Goal: Ask a question

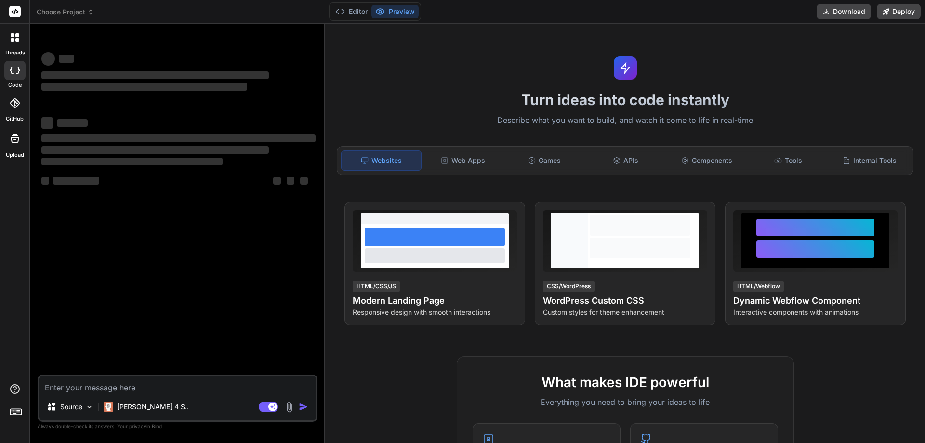
click at [70, 386] on textarea at bounding box center [177, 384] width 277 height 17
type textarea "x"
type textarea "w"
type textarea "x"
type textarea "wh"
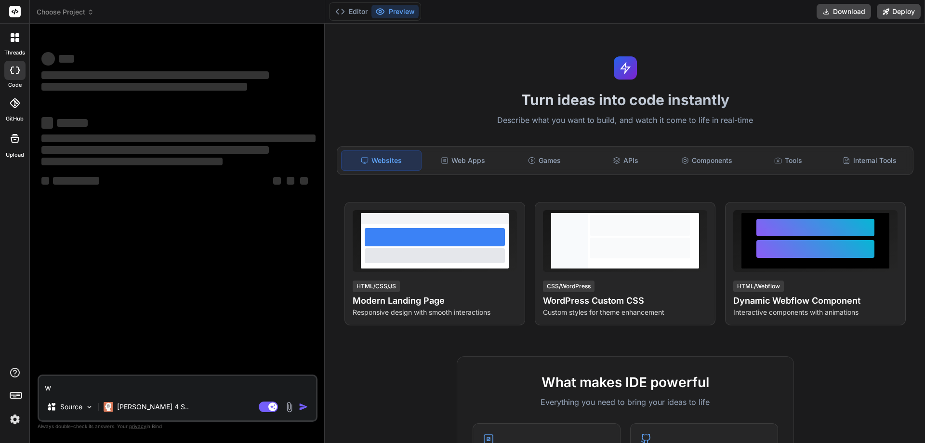
type textarea "x"
type textarea "whi"
type textarea "x"
type textarea "whic"
type textarea "x"
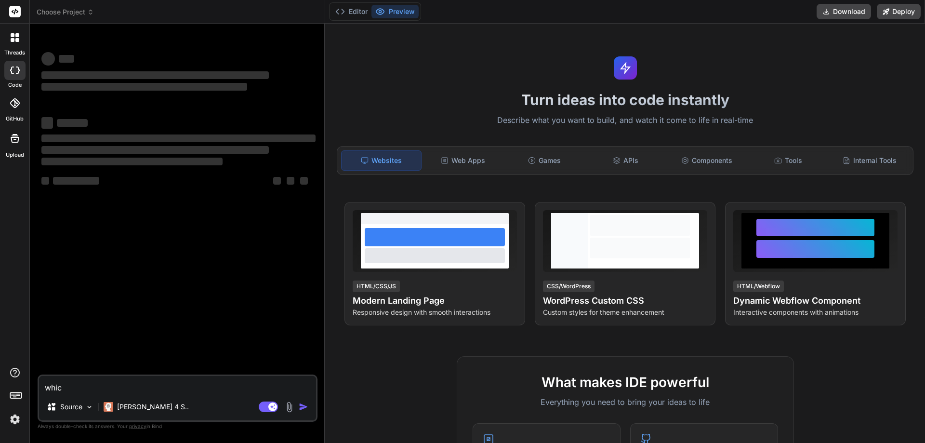
type textarea "which"
type textarea "x"
type textarea "which"
type textarea "x"
type textarea "which t"
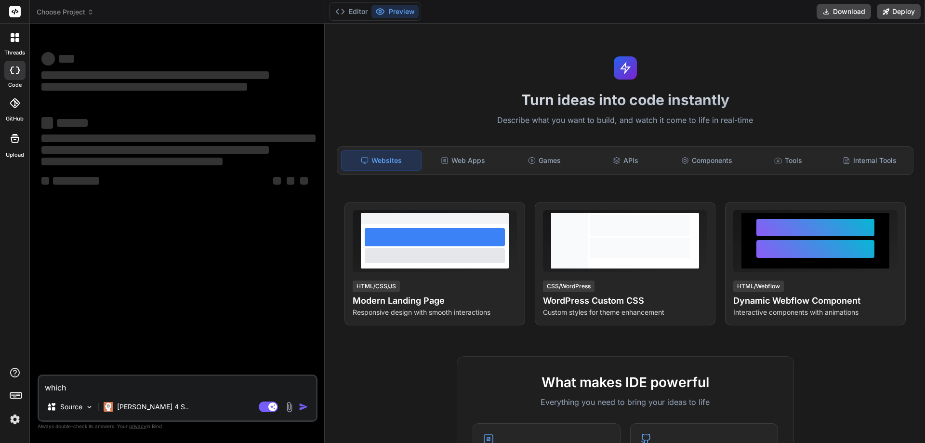
type textarea "x"
type textarea "which ty"
type textarea "x"
type textarea "which typ"
type textarea "x"
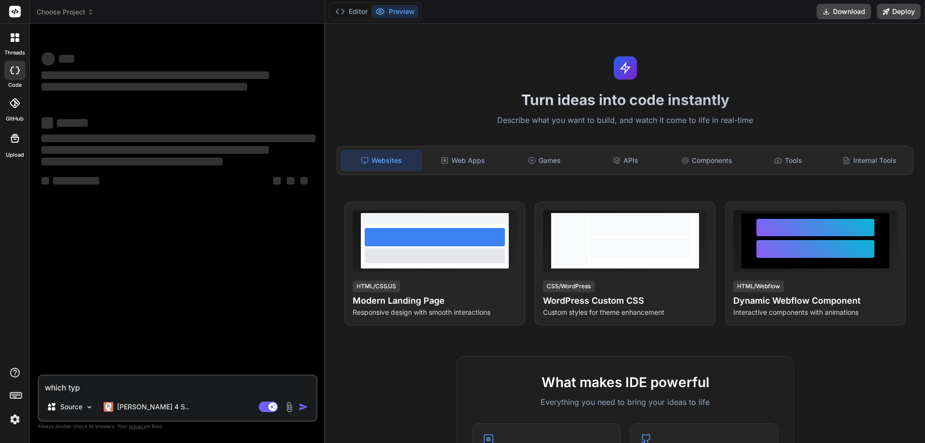
type textarea "which type"
type textarea "x"
type textarea "which type"
type textarea "x"
type textarea "which type o"
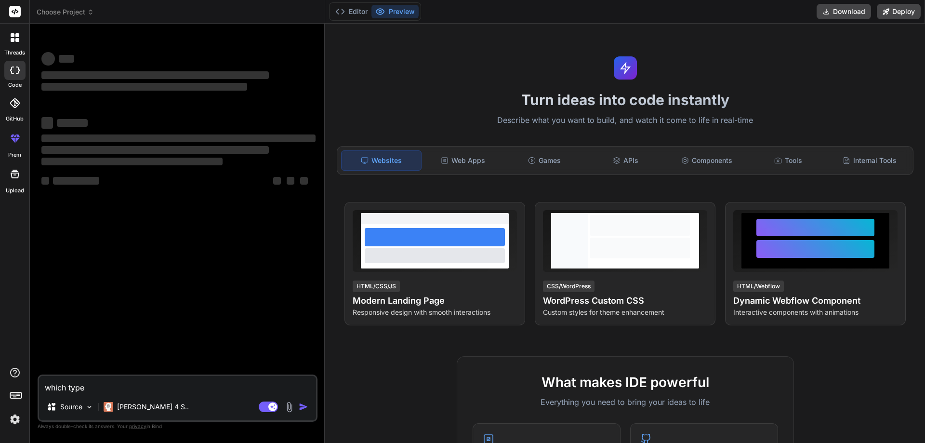
type textarea "x"
type textarea "which type of"
type textarea "x"
type textarea "which type of"
type textarea "x"
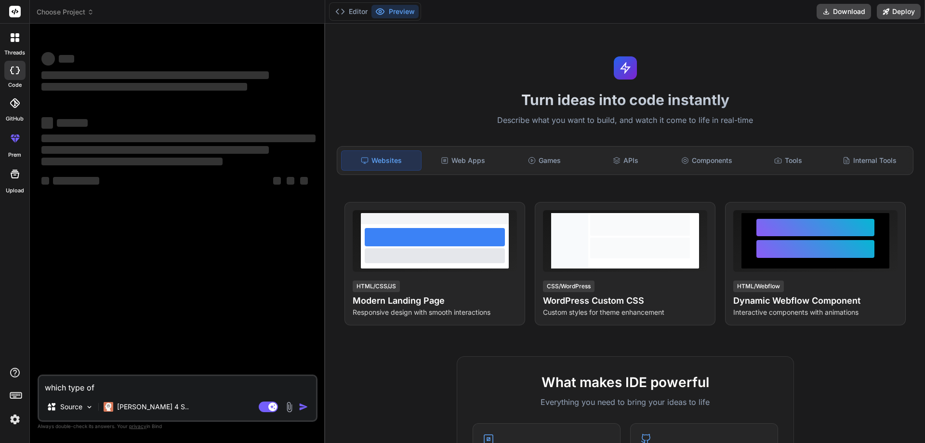
type textarea "which type of q"
type textarea "x"
type textarea "which type of qu"
type textarea "x"
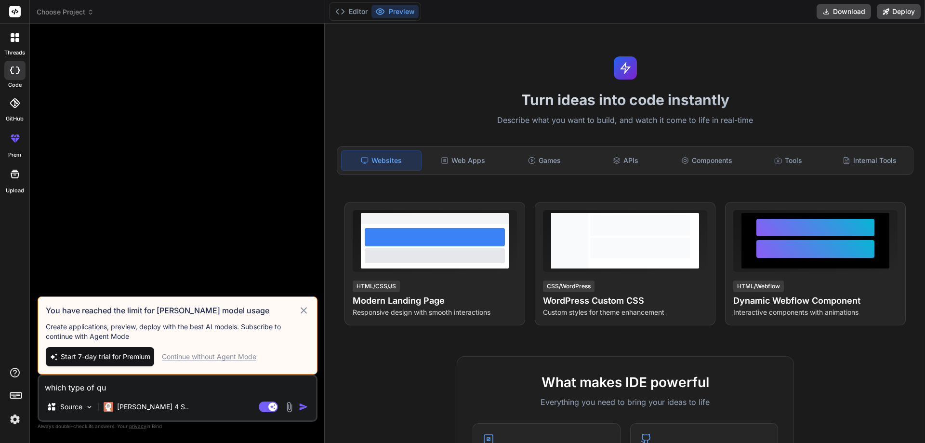
type textarea "which type of que"
type textarea "x"
type textarea "which type of ques"
type textarea "x"
type textarea "which type of quest"
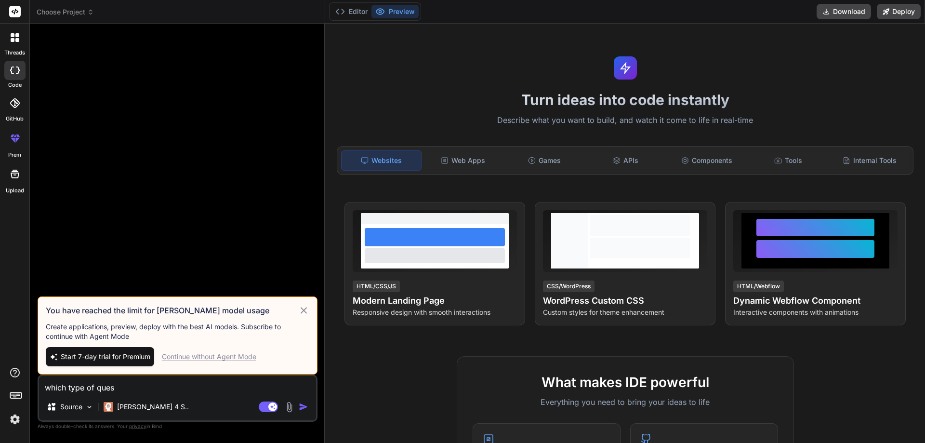
type textarea "x"
type textarea "which type of questi"
type textarea "x"
type textarea "which type of questio"
type textarea "x"
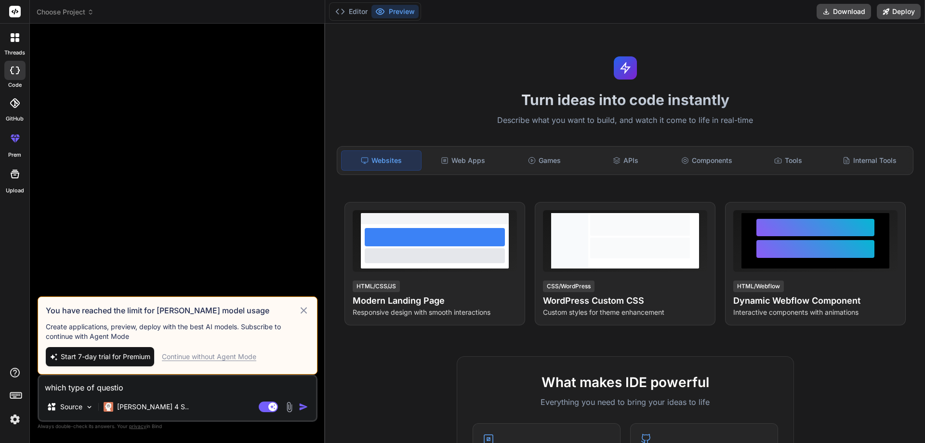
type textarea "which type of question"
type textarea "x"
type textarea "which type of question"
type textarea "x"
type textarea "which type of question"
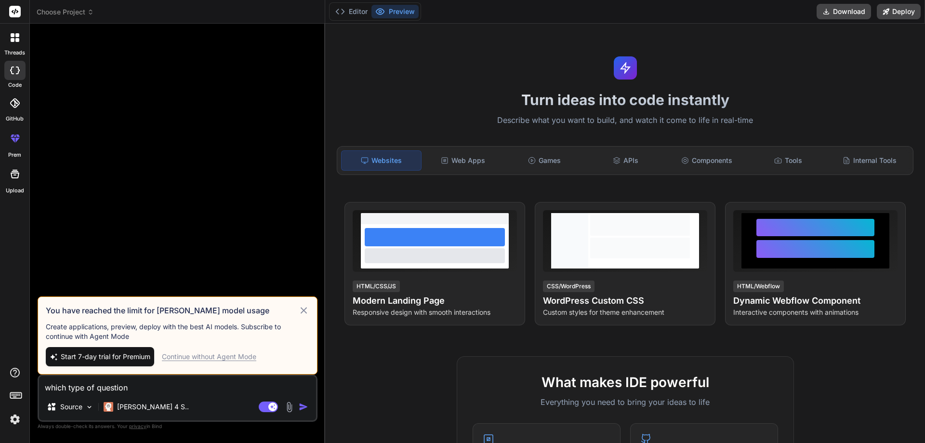
click at [304, 309] on icon at bounding box center [303, 310] width 11 height 12
type textarea "x"
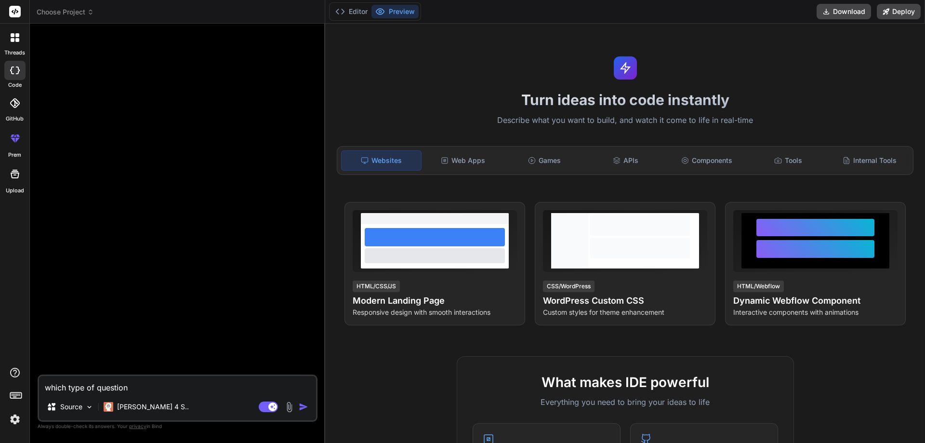
click at [132, 382] on textarea "which type of question" at bounding box center [177, 384] width 277 height 17
type textarea "which type of question p"
type textarea "x"
type textarea "which type of question pl"
type textarea "x"
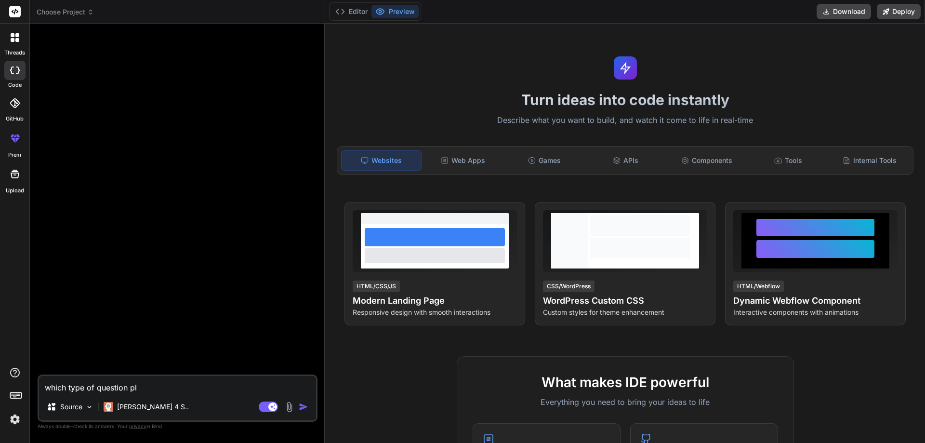
type textarea "which type of question p"
type textarea "x"
type textarea "which type of question"
type textarea "x"
type textarea "which type of question"
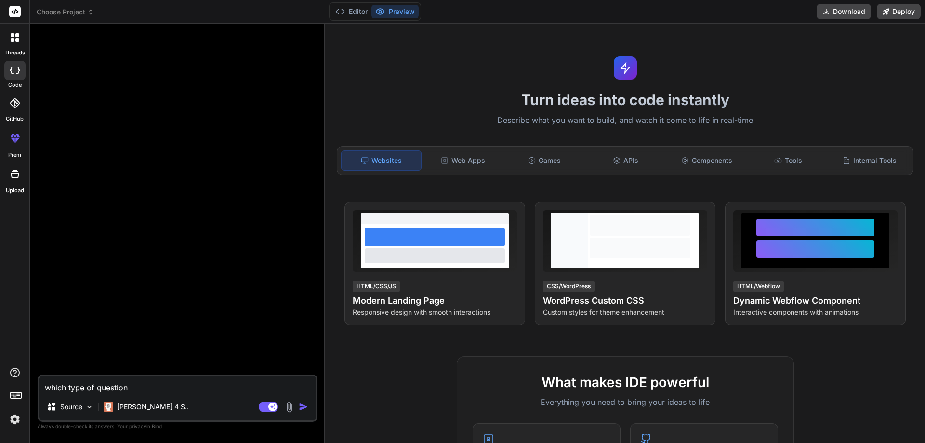
type textarea "x"
type textarea "which type of questionw"
type textarea "x"
type textarea "which type of questionwe"
type textarea "x"
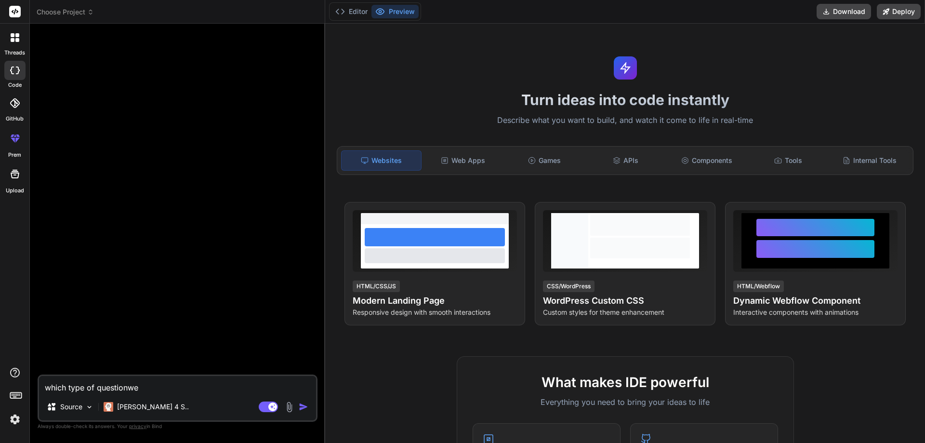
type textarea "which type of questionwe"
type textarea "x"
type textarea "which type of questionwe w"
type textarea "x"
type textarea "which type of questionwe wi"
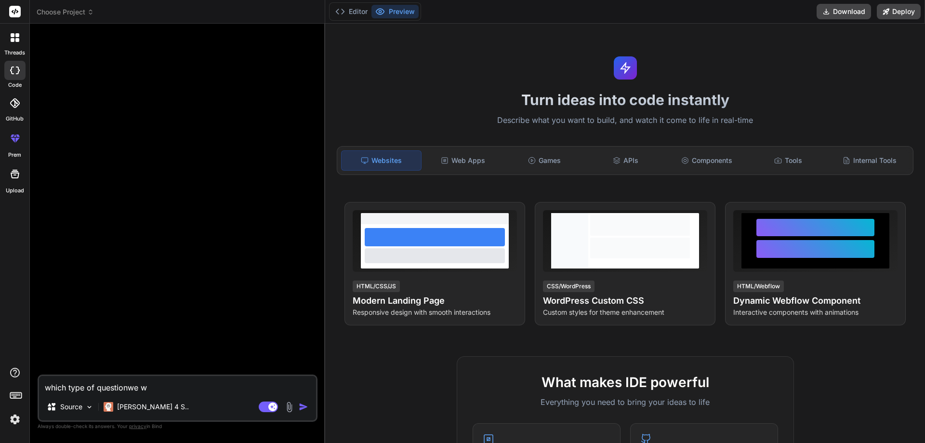
type textarea "x"
type textarea "which type of questionwe wil"
type textarea "x"
type textarea "which type of questionwe will"
type textarea "x"
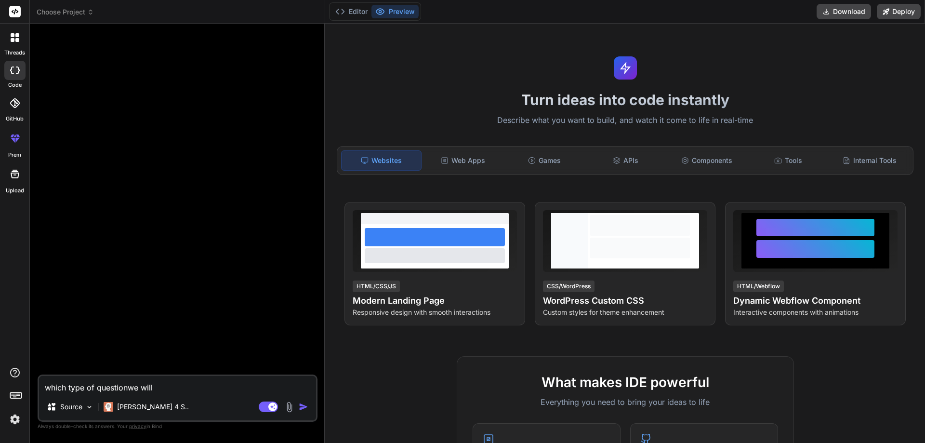
type textarea "which type of questionwe will"
type textarea "x"
type textarea "which type of questionwe will a"
type textarea "x"
type textarea "which type of question we will a"
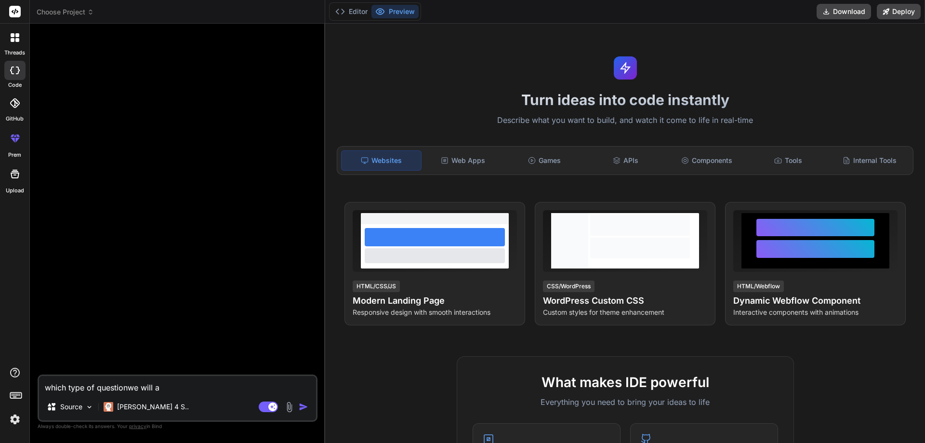
type textarea "x"
type textarea "which type of question we will as"
type textarea "x"
type textarea "which type of question we will ask"
type textarea "x"
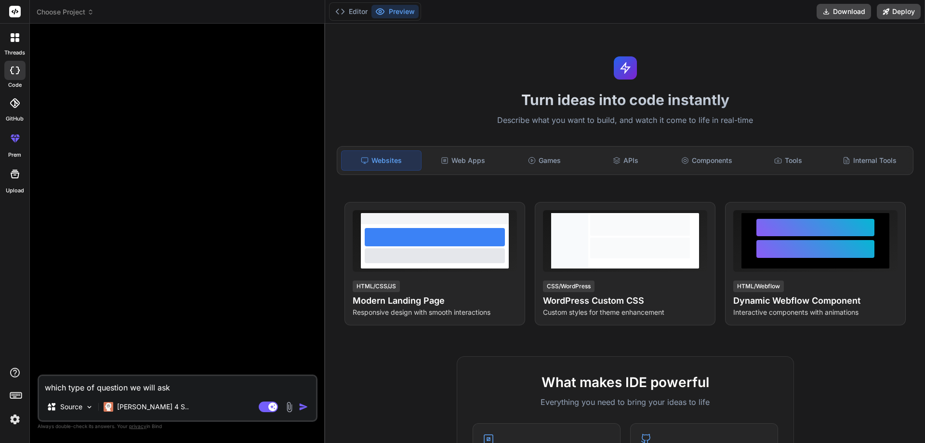
type textarea "which type of question we will aske"
type textarea "x"
type textarea "which type of question we will aske"
type textarea "x"
type textarea "which type of question we will aske"
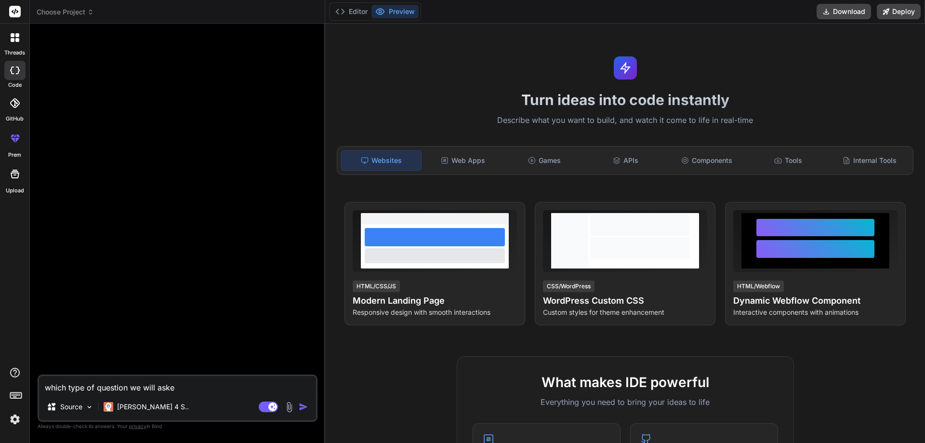
type textarea "x"
type textarea "which type of question we will ask"
type textarea "x"
type textarea "which type of question we will ask"
type textarea "x"
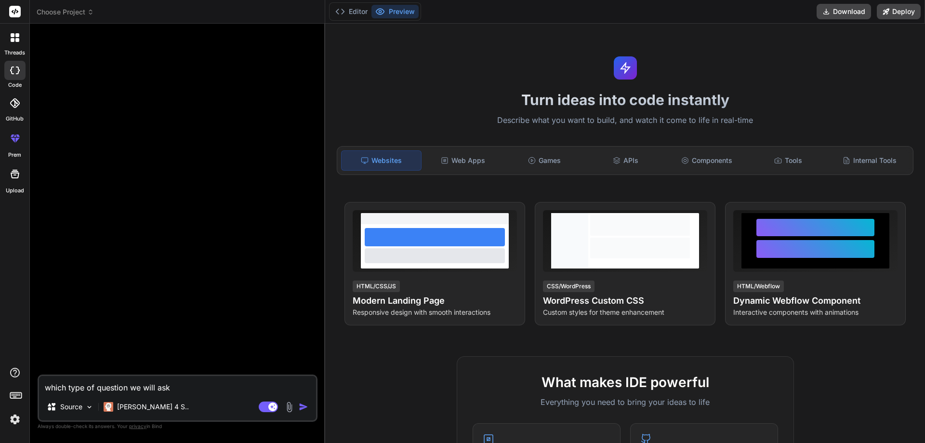
type textarea "which type of question we will ask g"
type textarea "x"
type textarea "which type of question we will ask g="
type textarea "x"
type textarea "which type of question we will ask g=="
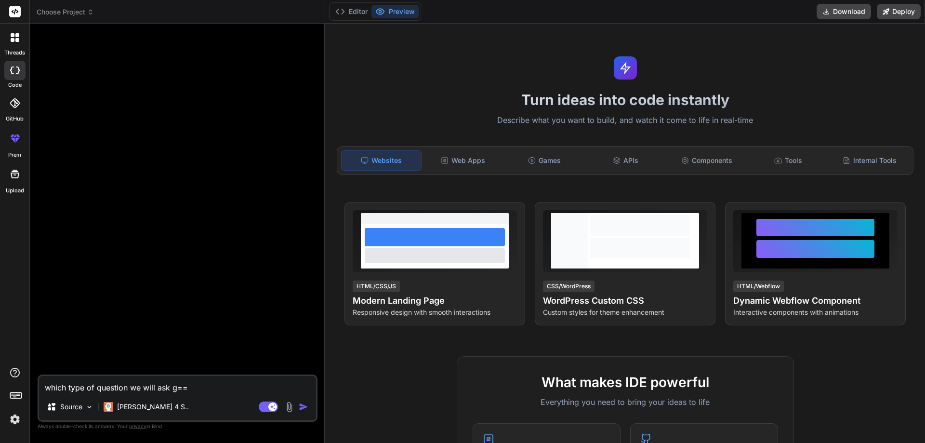
type textarea "x"
type textarea "which type of question we will ask g==f"
type textarea "x"
type textarea "which type of question we will ask g=="
type textarea "x"
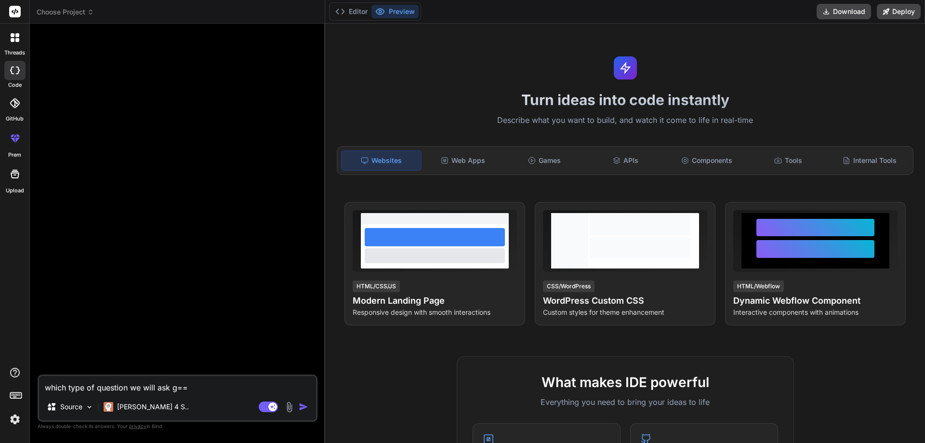
type textarea "which type of question we will ask g="
type textarea "x"
type textarea "which type of question we will ask g"
type textarea "x"
type textarea "which type of question we will ask"
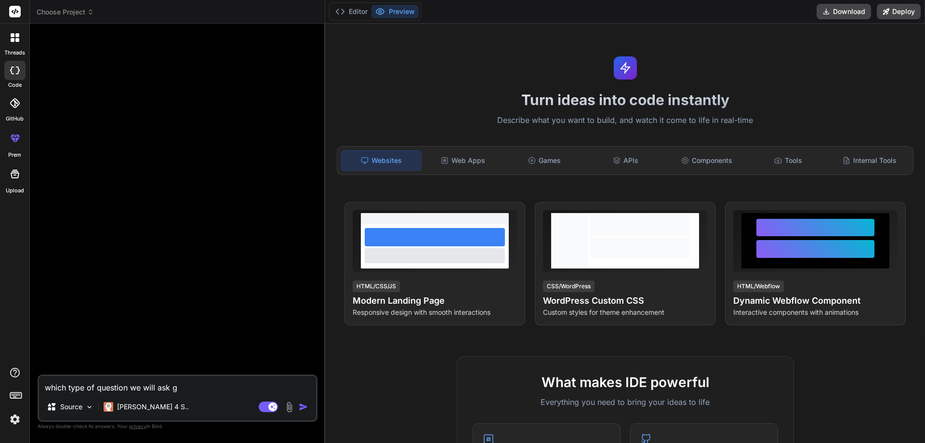
type textarea "x"
type textarea "which type of question we will ask f"
type textarea "x"
type textarea "which type of question we will ask fo"
type textarea "x"
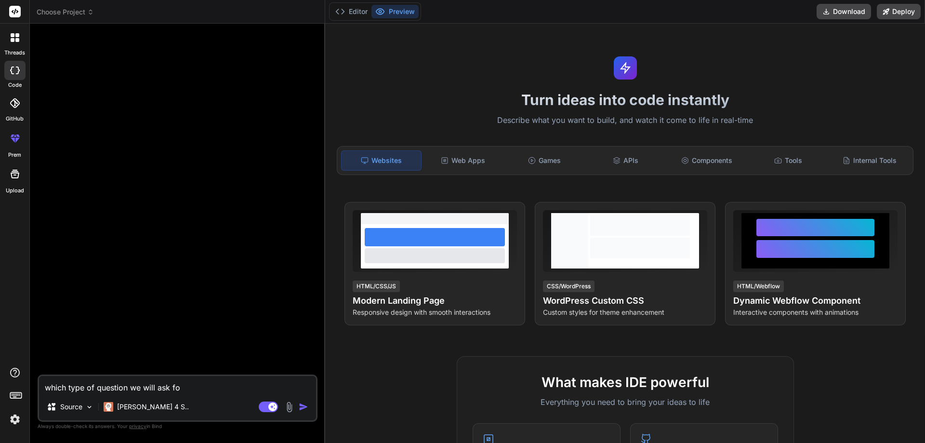
type textarea "which type of question we will ask for"
type textarea "x"
type textarea "which type of question we will ask for"
type textarea "x"
type textarea "which type of question we will ask for q"
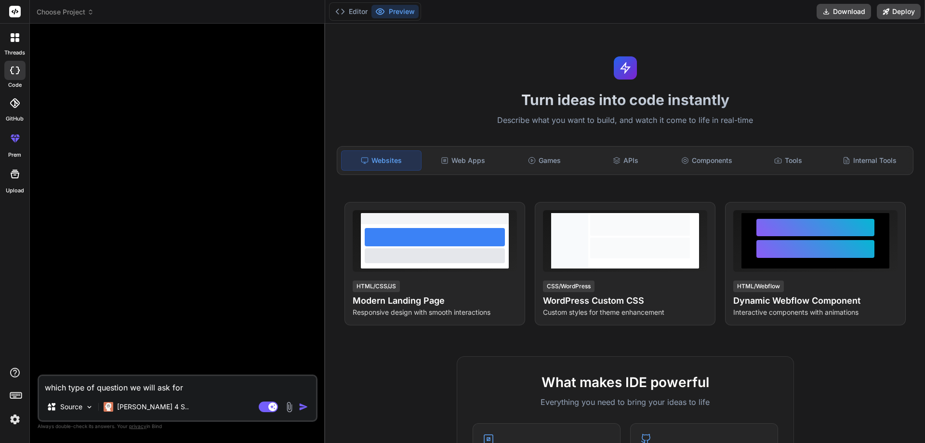
type textarea "x"
type textarea "which type of question we will ask for qr"
type textarea "x"
type textarea "which type of question we will ask for qrs"
type textarea "x"
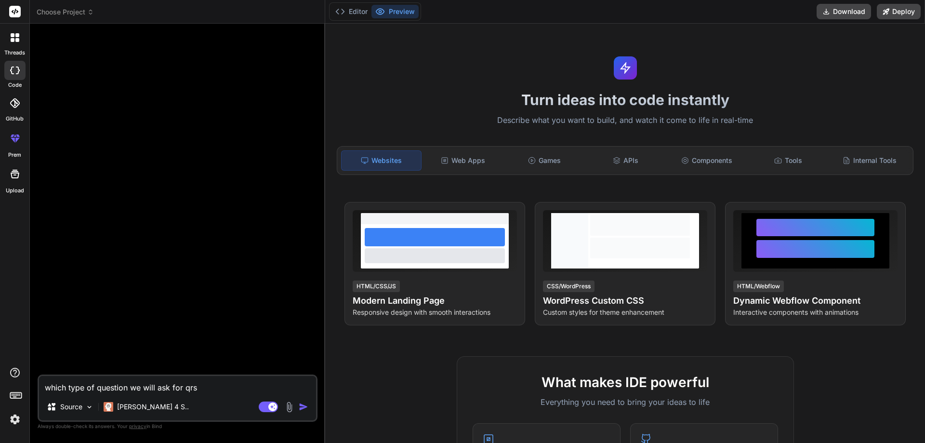
type textarea "which type of question we will ask for qrs"
type textarea "x"
type textarea "which type of question we will ask for qrs"
type textarea "x"
type textarea "which type of question we will ask for qr"
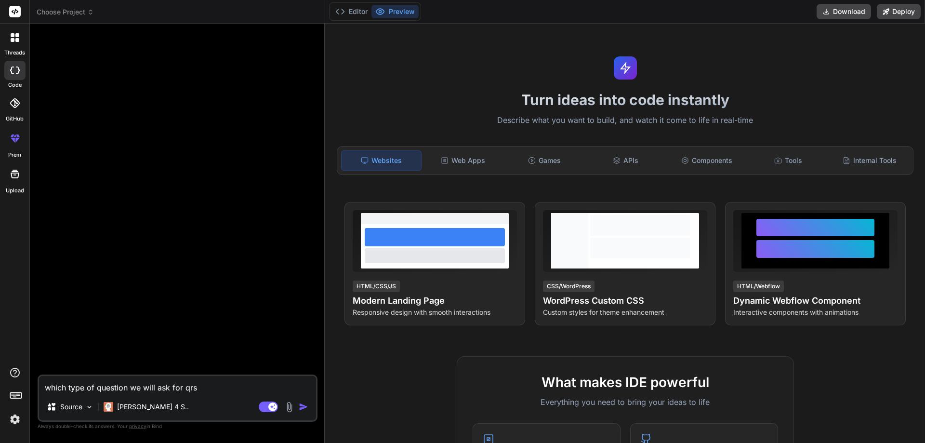
type textarea "x"
type textarea "which type of question we will ask for q"
type textarea "x"
type textarea "which type of question we will ask for"
type textarea "x"
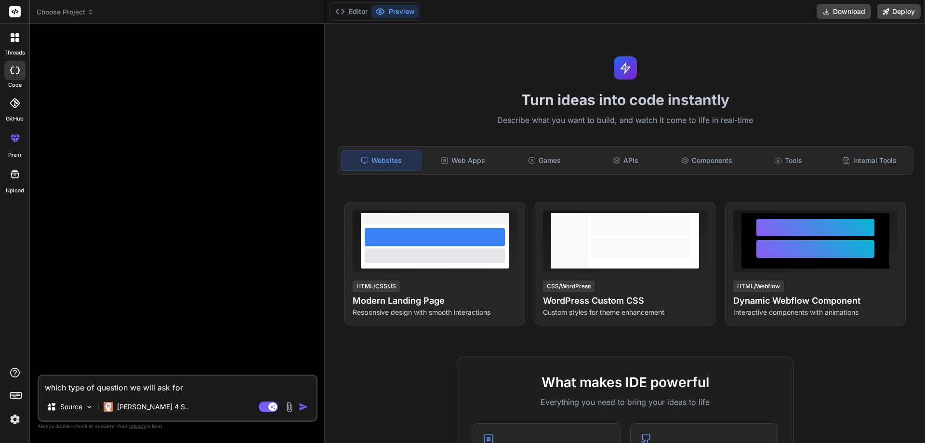
type textarea "which type of question we will ask for Q"
type textarea "x"
type textarea "which type of question we will ask for QR"
type textarea "x"
type textarea "which type of question we will ask for QRS"
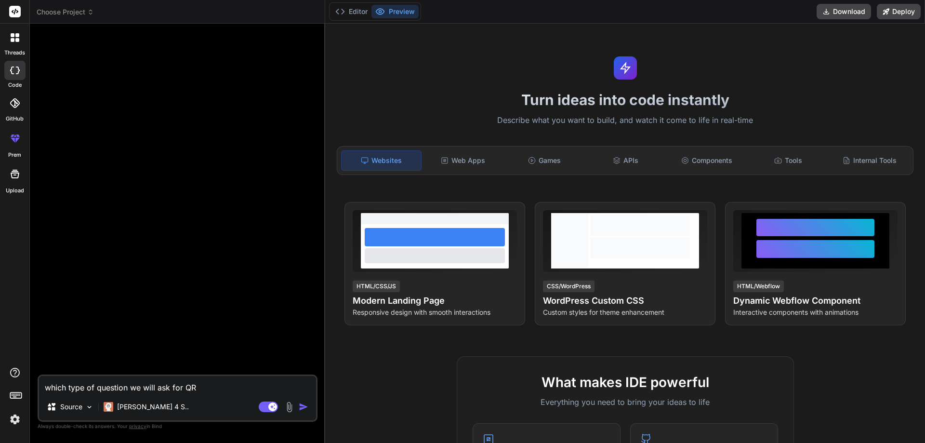
type textarea "x"
type textarea "which type of question we will ask for QR"
type textarea "x"
type textarea "which type of question we will ask for Q"
type textarea "x"
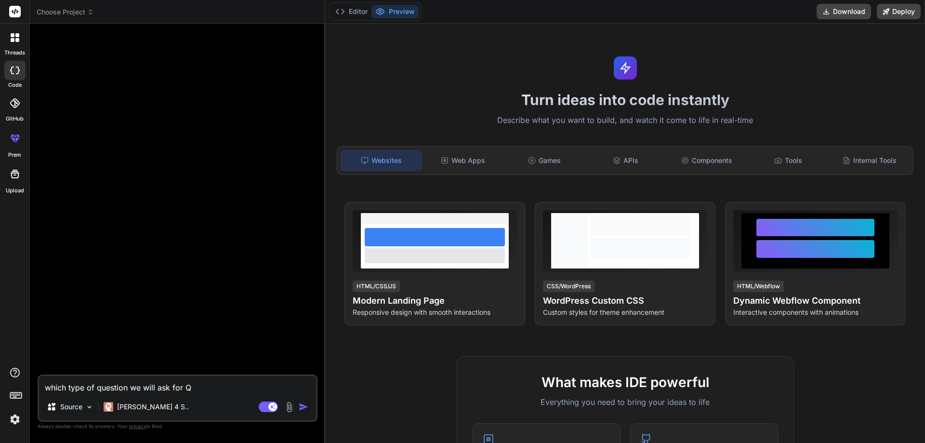
type textarea "which type of question we will ask for QS"
type textarea "x"
type textarea "which type of question we will ask for QSR"
type textarea "x"
type textarea "which type of question we will ask for QSR"
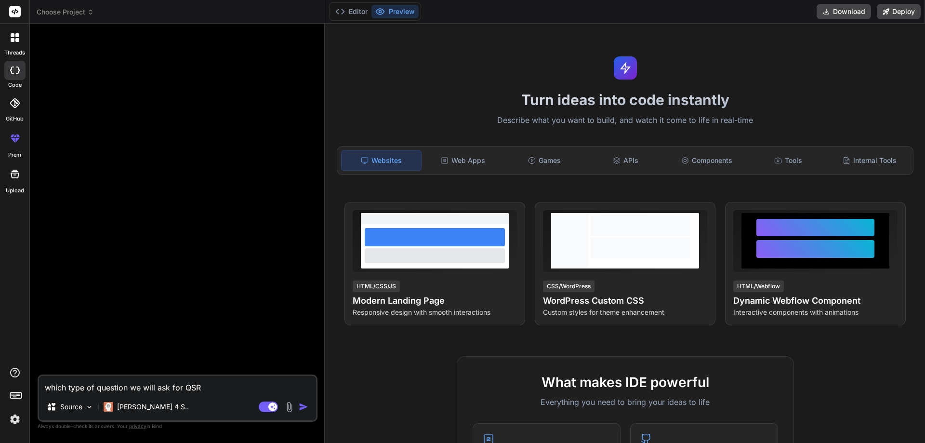
type textarea "x"
type textarea "which type of question we will ask for QSR i"
type textarea "x"
type textarea "which type of question we will ask for QSR in"
type textarea "x"
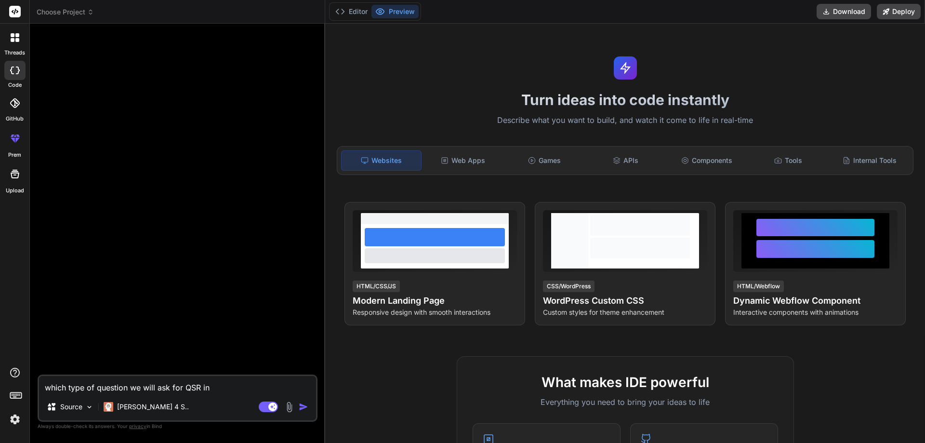
type textarea "which type of question we will ask for QSR in"
type textarea "x"
type textarea "which type of question we will ask for QSR in c"
type textarea "x"
type textarea "which type of question we will ask for QSR in cl"
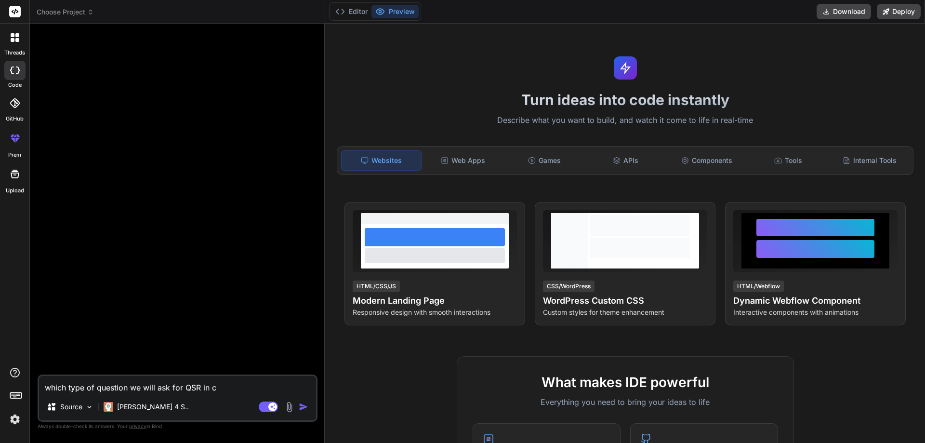
type textarea "x"
type textarea "which type of question we will ask for QSR in cli"
type textarea "x"
type textarea "which type of question we will ask for QSR in clie"
type textarea "x"
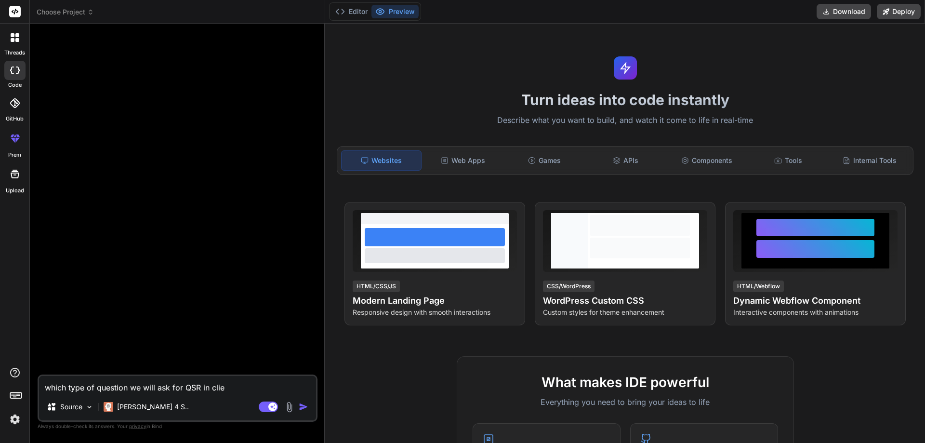
type textarea "which type of question we will ask for QSR in clien"
type textarea "x"
type textarea "which type of question we will ask for QSR in clienn"
type textarea "x"
type textarea "which type of question we will ask for QSR in cliennt"
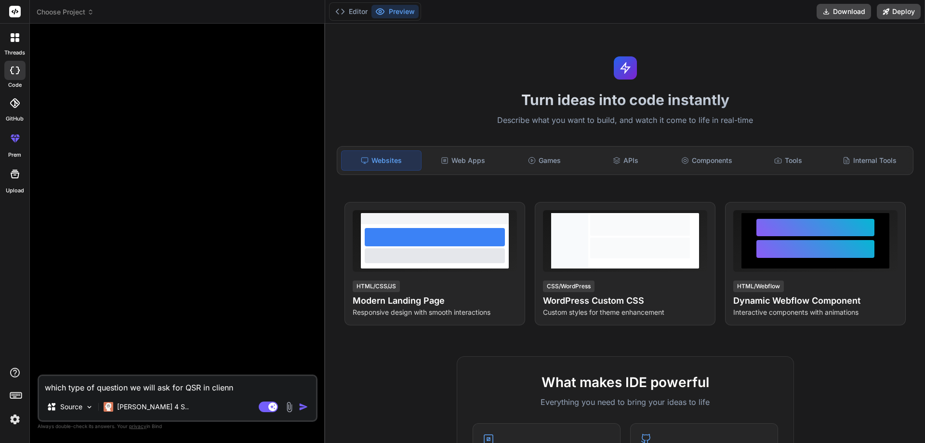
type textarea "x"
type textarea "which type of question we will ask for QSR in clienn"
type textarea "x"
type textarea "which type of question we will ask for QSR in clien"
type textarea "x"
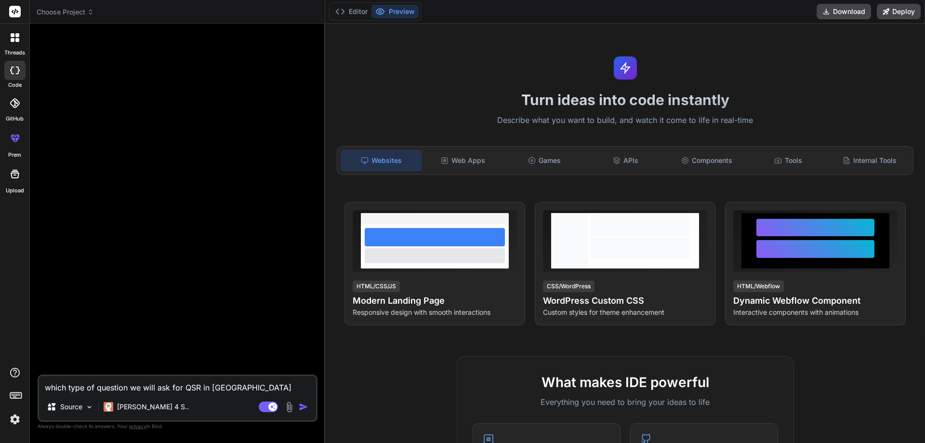
type textarea "which type of question we will ask for QSR in clie"
type textarea "x"
type textarea "which type of question we will ask for QSR in clien"
type textarea "x"
type textarea "which type of question we will ask for QSR in client"
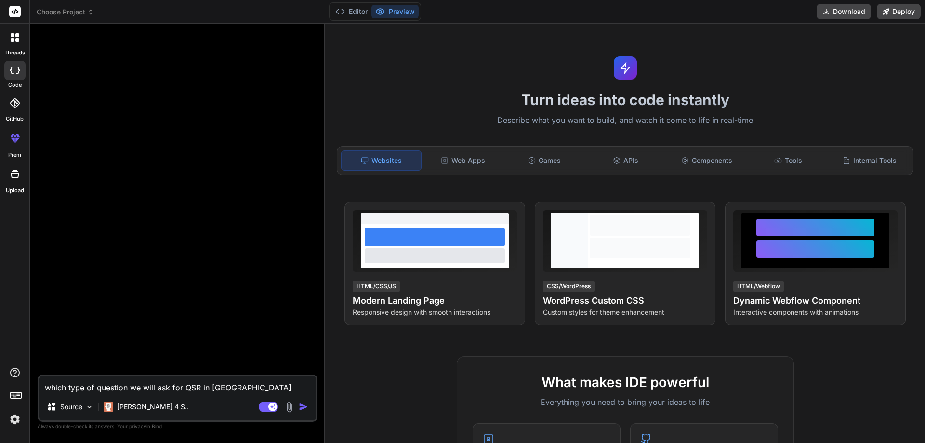
type textarea "x"
type textarea "which type of question we will ask for QSR in client"
type textarea "x"
type textarea "which type of question we will ask for QSR in client m"
type textarea "x"
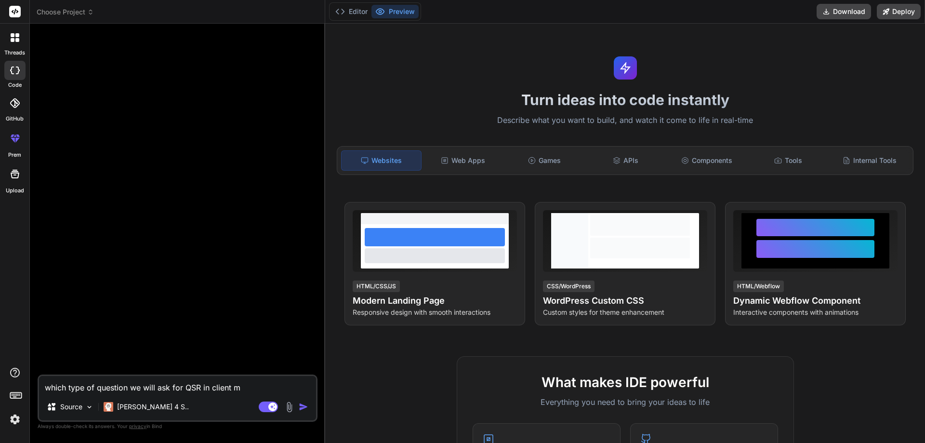
type textarea "which type of question we will ask for QSR in client me"
type textarea "x"
type textarea "which type of question we will ask for QSR in client mee"
type textarea "x"
type textarea "which type of question we will ask for QSR in client meet"
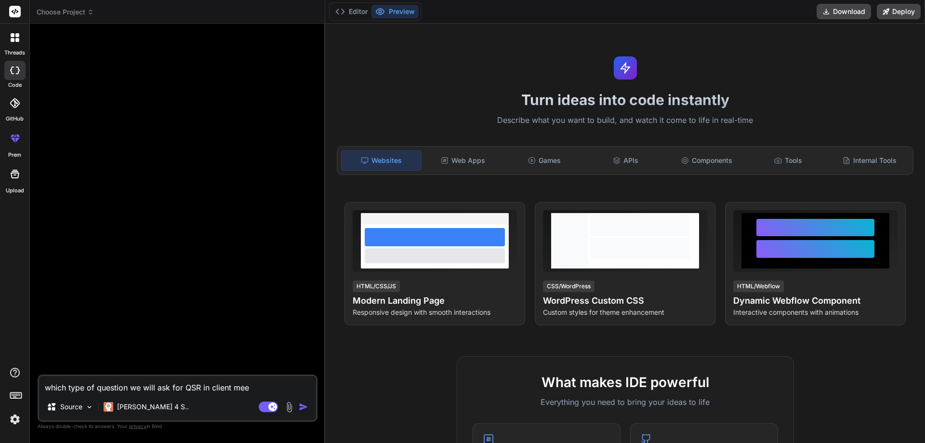
type textarea "x"
type textarea "which type of question we will ask for QSR in client meeti"
type textarea "x"
type textarea "which type of question we will ask for QSR in client meetin"
type textarea "x"
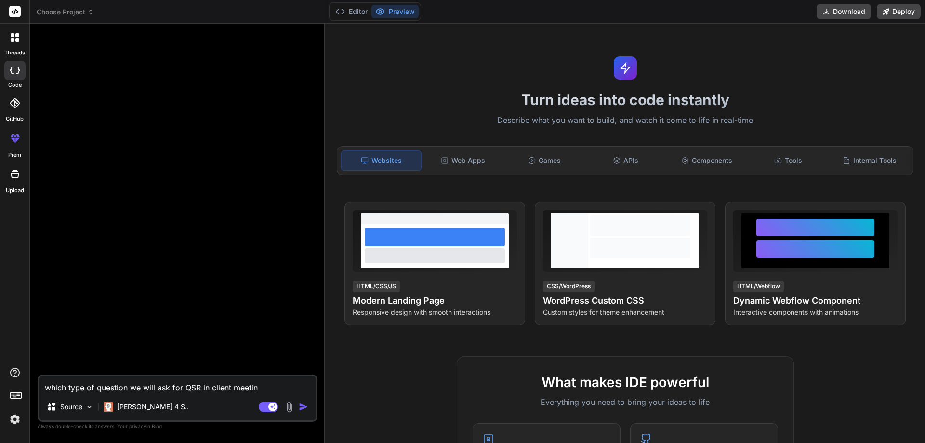
type textarea "which type of question we will ask for QSR in client meeting"
type textarea "x"
type textarea "which type of question we will ask for QSR in client meetings"
type textarea "x"
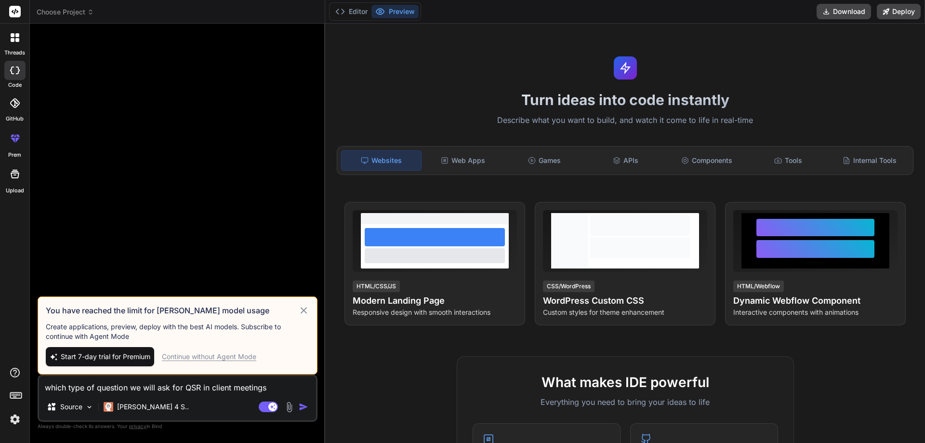
type textarea "which type of question we will ask for QSR in client meetings"
click at [309, 312] on icon at bounding box center [303, 310] width 11 height 12
type textarea "x"
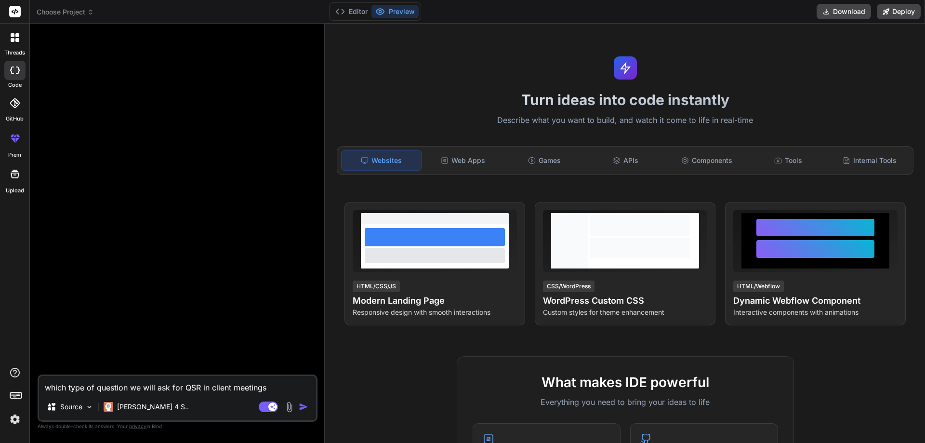
drag, startPoint x: 280, startPoint y: 390, endPoint x: 25, endPoint y: 386, distance: 255.2
click at [25, 386] on div "threads code GitHub prem Upload Choose Project Created with Pixso. Bind AI Web …" at bounding box center [462, 221] width 925 height 443
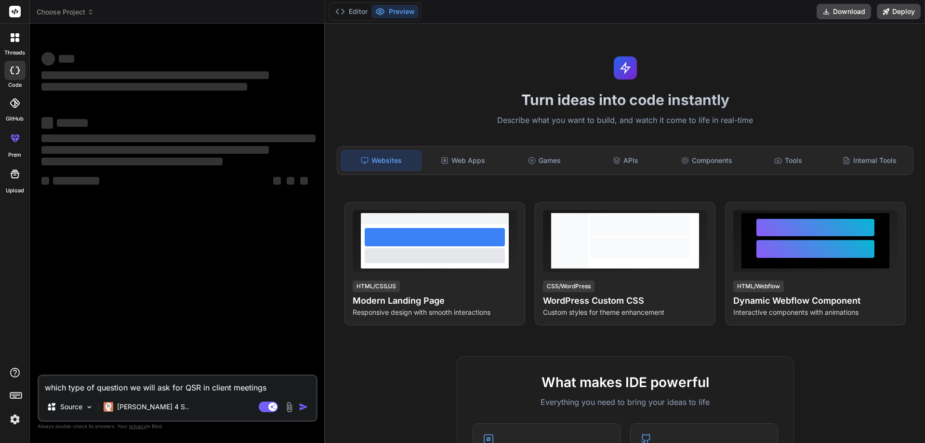
type textarea "x"
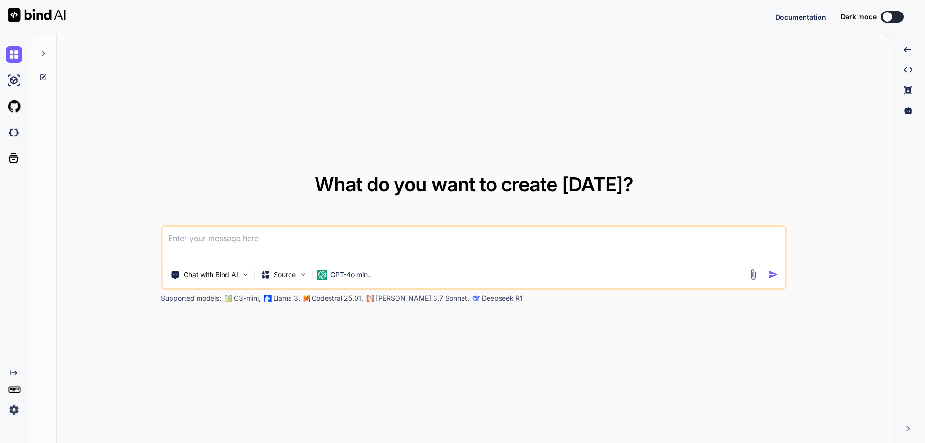
click at [187, 238] on textarea at bounding box center [473, 244] width 623 height 36
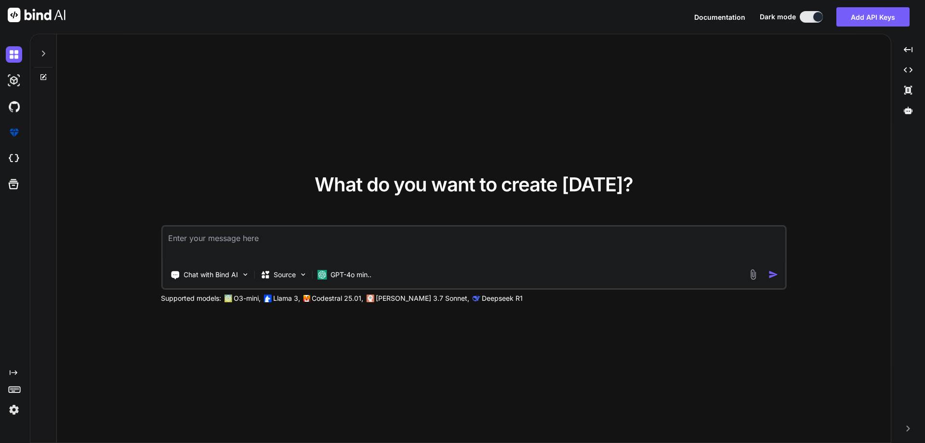
type textarea "x"
type textarea "which type of question we will ask for QSR in client meetings"
type textarea "x"
type textarea "which type of question we will ask for QSR in client meetings"
click at [773, 274] on img "button" at bounding box center [773, 274] width 10 height 10
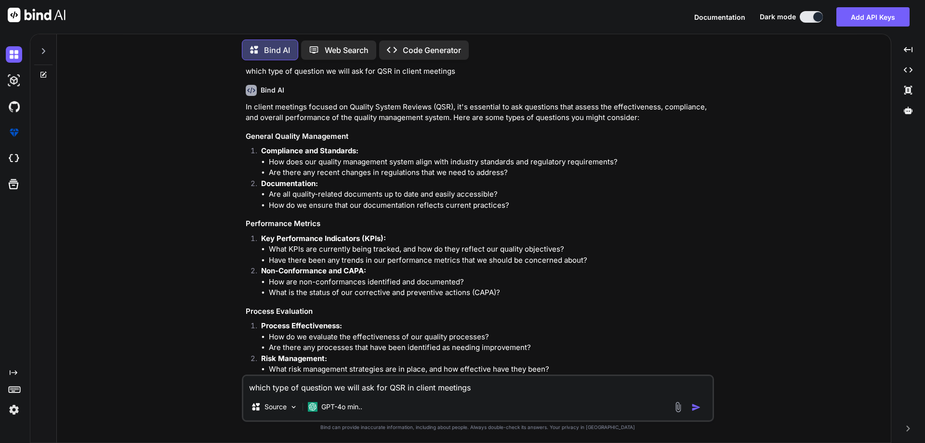
scroll to position [48, 0]
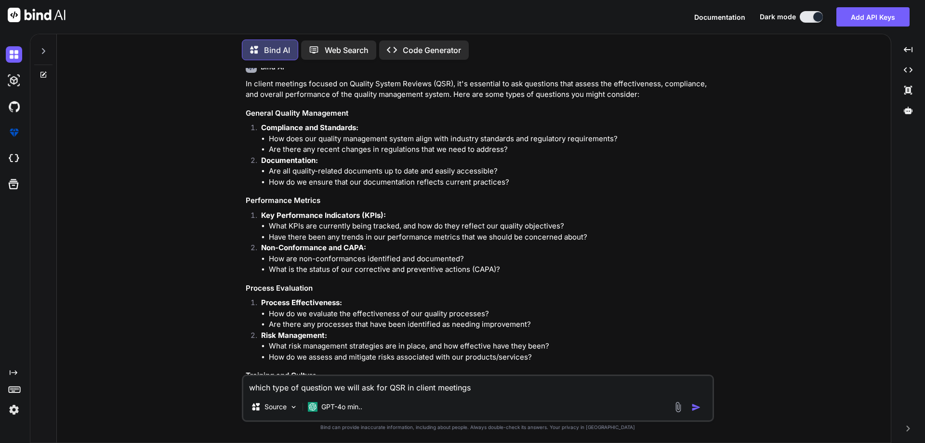
type textarea "x"
type textarea "which type of question we will ask for QSR in client meeting"
type textarea "x"
type textarea "which type of question we will ask for QSR in client meetin"
type textarea "x"
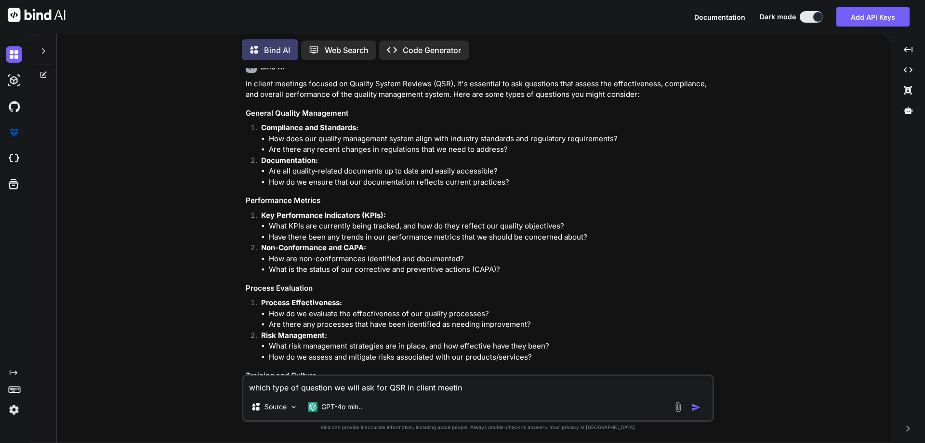
type textarea "which type of question we will ask for QSR in client meeti"
type textarea "x"
type textarea "which type of question we will ask for QSR in client meet"
type textarea "x"
type textarea "which type of question we will ask for QSR in client mee"
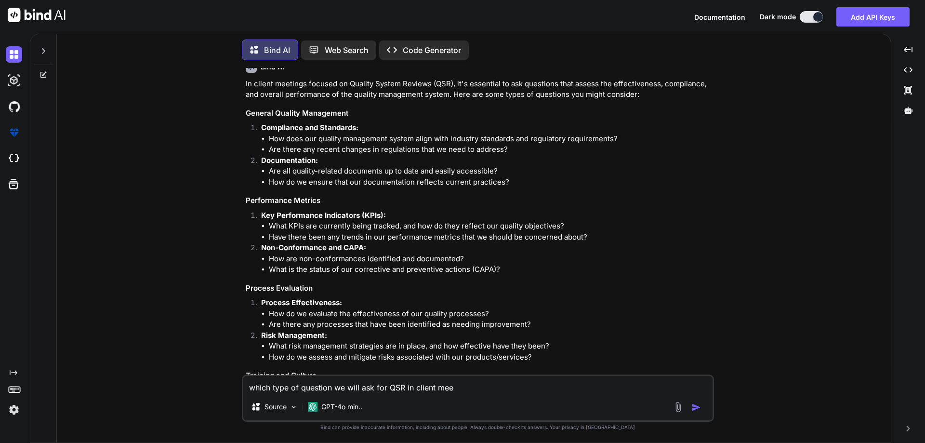
type textarea "x"
type textarea "which type of question we will ask for QSR in client me"
type textarea "x"
type textarea "which type of question we will ask for QSR in client m"
type textarea "x"
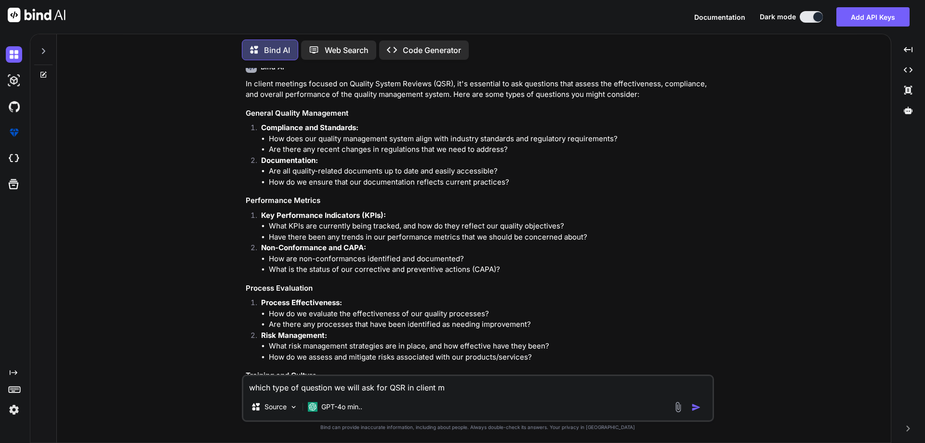
type textarea "which type of question we will ask for QSR in client"
type textarea "x"
type textarea "which type of question we will ask for QSR in client"
type textarea "x"
type textarea "which type of question we will ask for QSR in clien"
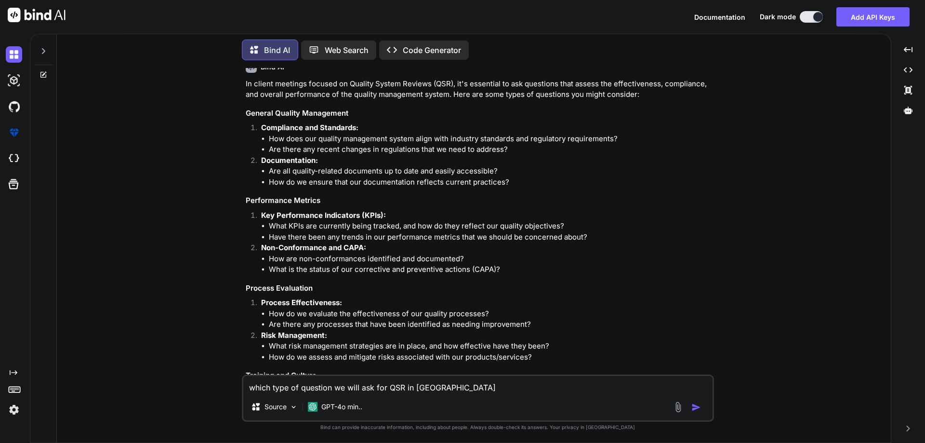
type textarea "x"
type textarea "which type of question we will ask for QSR in clie"
type textarea "x"
type textarea "which type of question we will ask for QSR in cli"
type textarea "x"
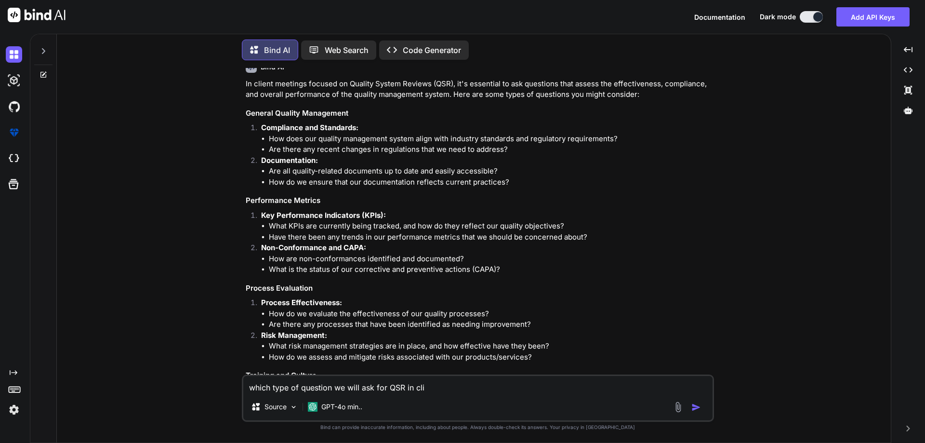
type textarea "which type of question we will ask for QSR in cl"
type textarea "x"
type textarea "which type of question we will ask for QSR in c"
type textarea "x"
type textarea "which type of question we will ask for QSR in"
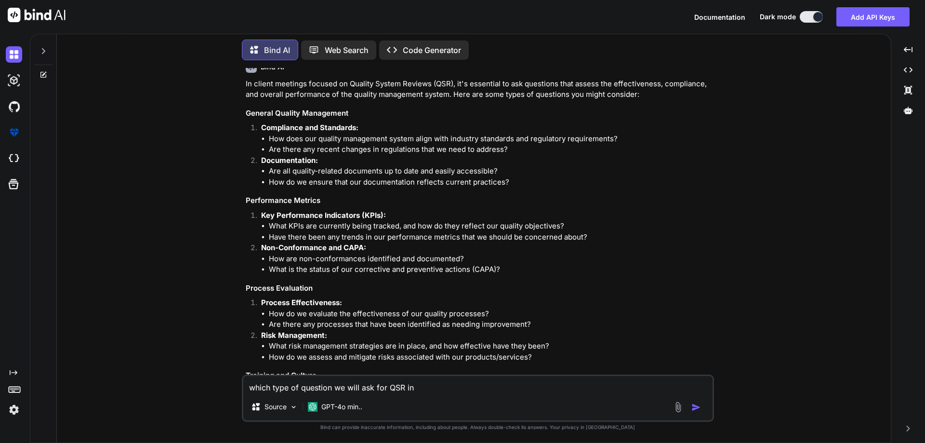
type textarea "x"
type textarea "which type of question we will ask for QSR in"
type textarea "x"
type textarea "which type of question we will ask for QSR i"
type textarea "x"
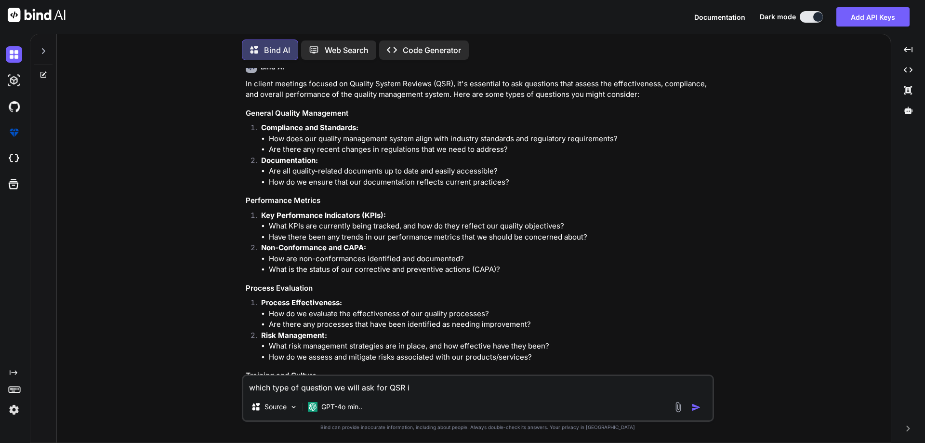
type textarea "which type of question we will ask for QSR"
type textarea "x"
type textarea "which type of question we will ask for QSR"
type textarea "x"
type textarea "which type of question we will ask for QS"
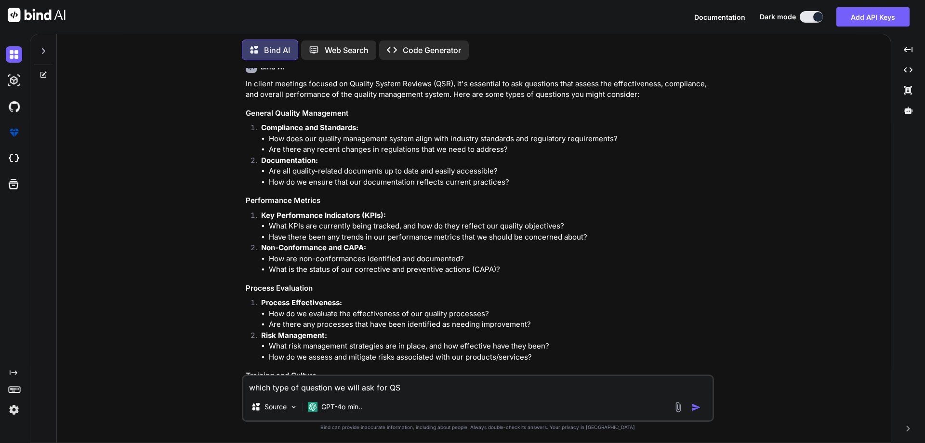
type textarea "x"
type textarea "which type of question we will ask for Q"
type textarea "x"
type textarea "which type of question we will ask for"
type textarea "x"
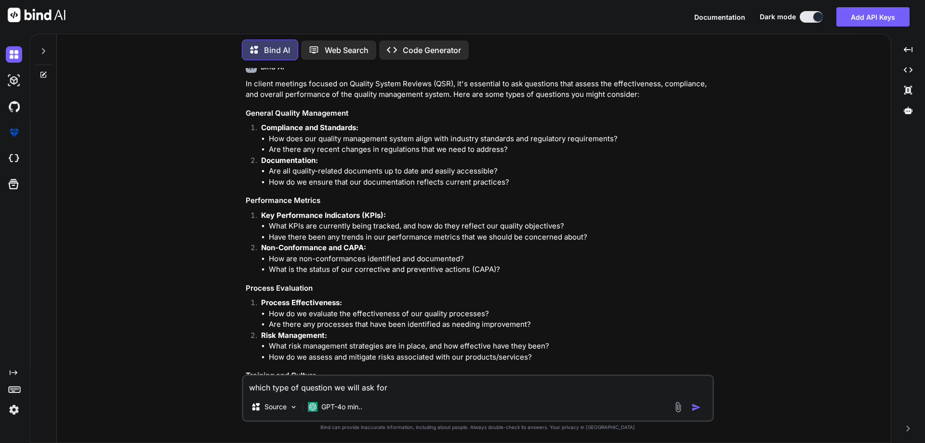
type textarea "which type of question we will ask for"
type textarea "x"
type textarea "which type of question we will ask fo"
type textarea "x"
type textarea "which type of question we will ask f"
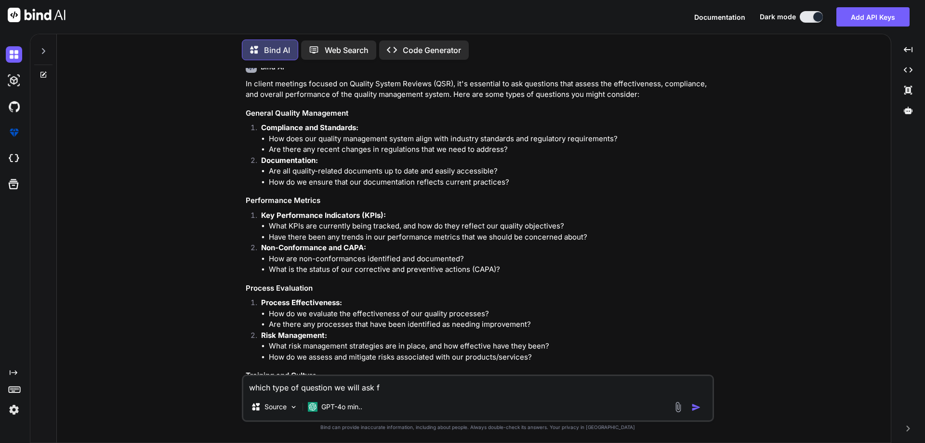
type textarea "x"
type textarea "which type of question we will ask"
type textarea "x"
type textarea "which type of question we will ask"
type textarea "x"
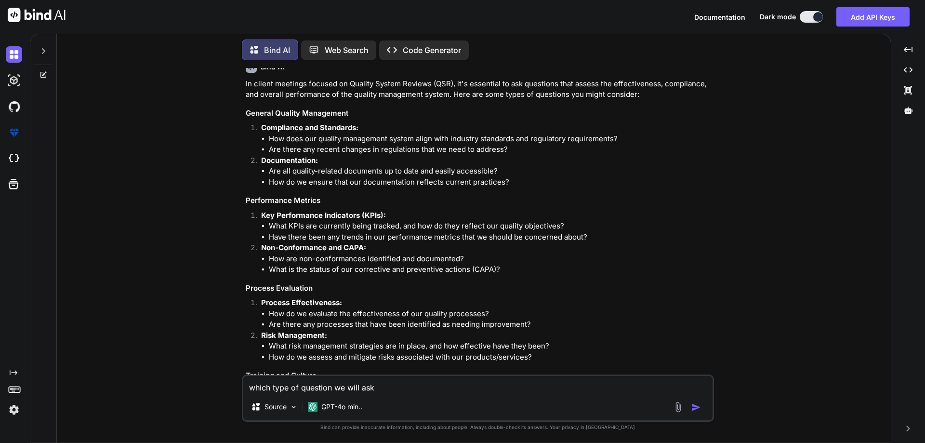
type textarea "which type of question we will as"
type textarea "x"
type textarea "which type of question we will a"
type textarea "x"
type textarea "which type of question we will"
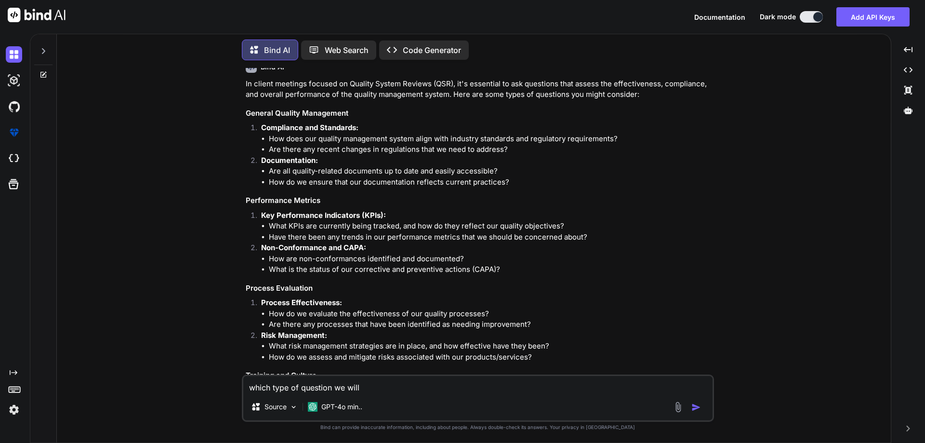
type textarea "x"
type textarea "which type of question we will"
type textarea "x"
type textarea "which type of question we wil"
type textarea "x"
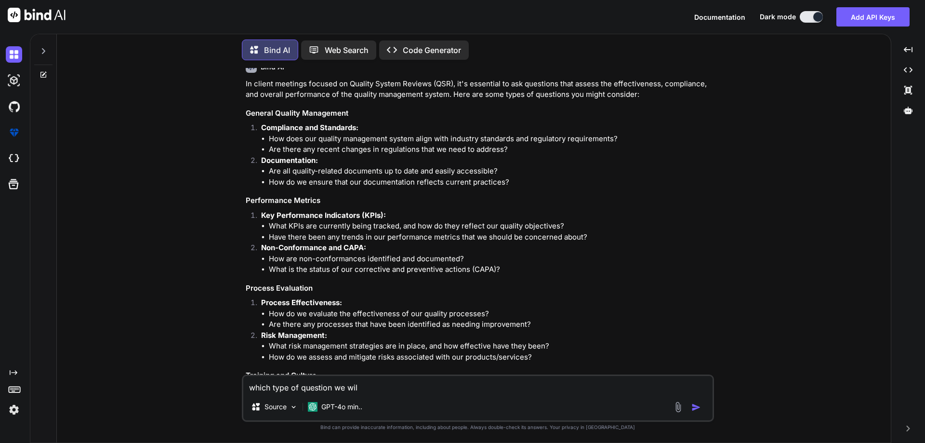
type textarea "which type of question we wi"
type textarea "x"
type textarea "which type of question we w"
type textarea "x"
type textarea "which type of question we"
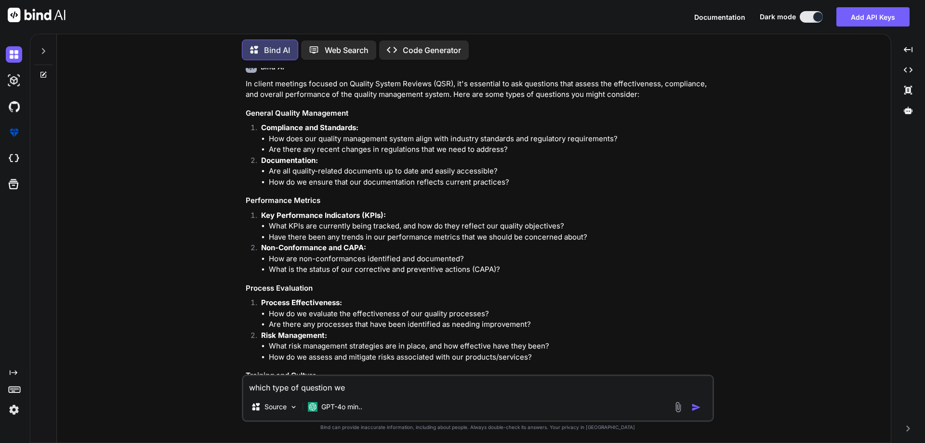
type textarea "x"
type textarea "which type of question we"
type textarea "x"
type textarea "which type of question w"
type textarea "x"
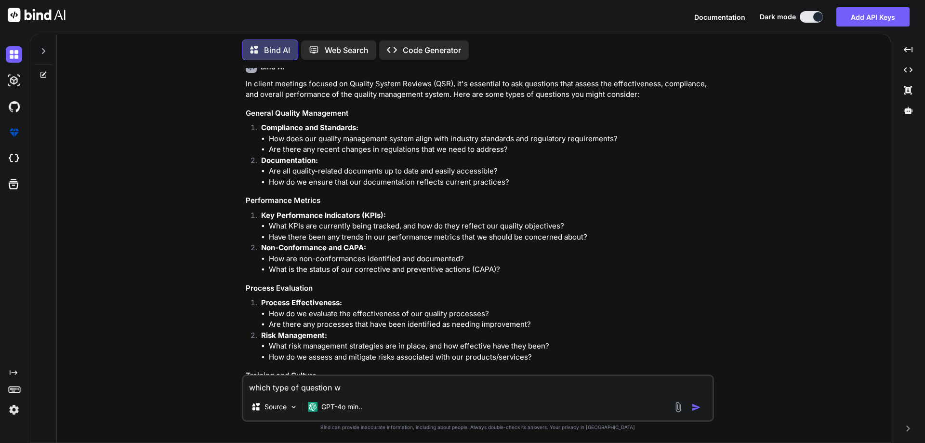
type textarea "which type of question"
type textarea "x"
type textarea "which type of question"
type textarea "x"
type textarea "which type of questio"
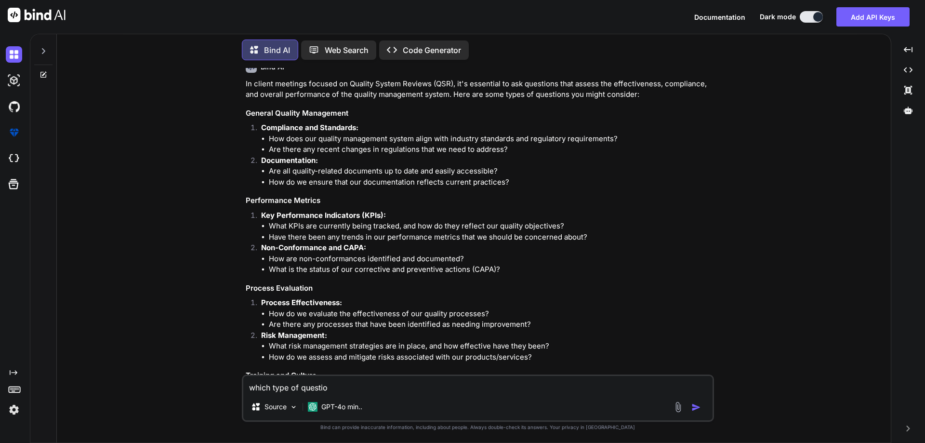
type textarea "x"
type textarea "which type of questi"
type textarea "x"
type textarea "which type of quest"
type textarea "x"
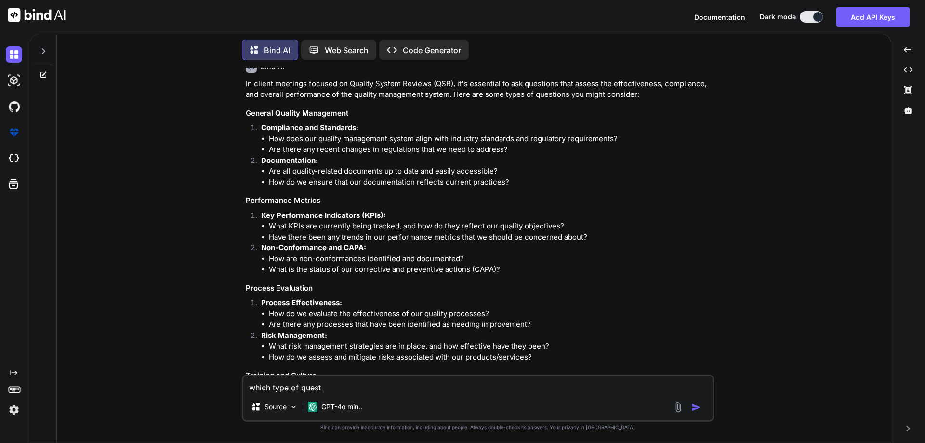
type textarea "which type of ques"
type textarea "x"
type textarea "which type of que"
type textarea "x"
type textarea "which type of qu"
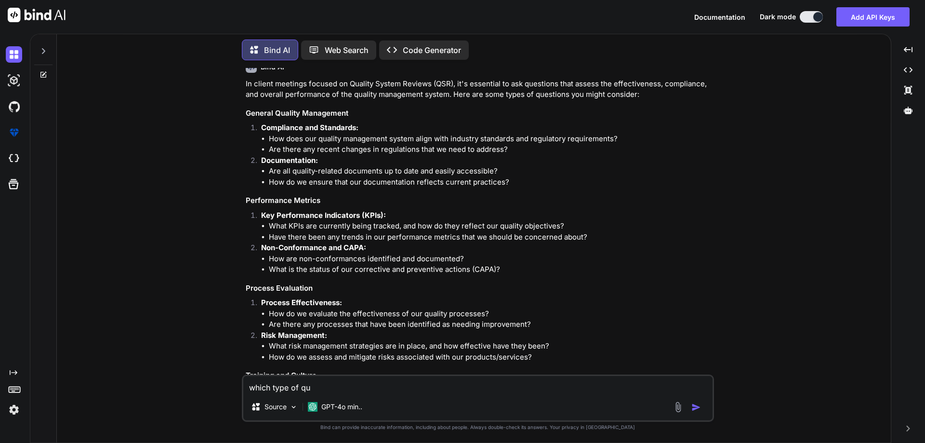
type textarea "x"
type textarea "which type of q"
type textarea "x"
type textarea "which type of"
type textarea "x"
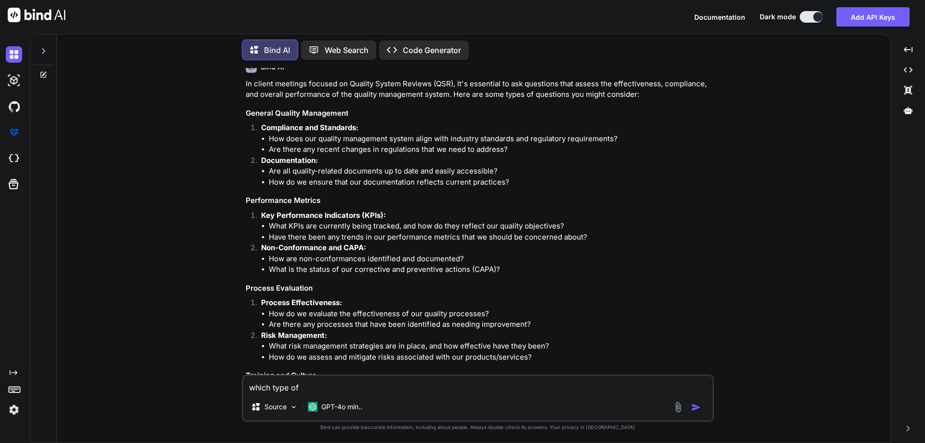
type textarea "which type of"
type textarea "x"
type textarea "which type o"
type textarea "x"
type textarea "which type"
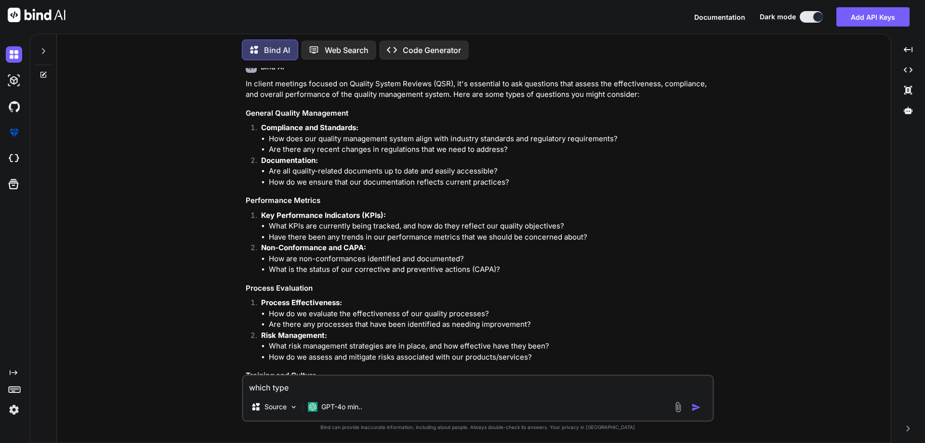
type textarea "x"
type textarea "which type"
type textarea "x"
type textarea "which typ"
type textarea "x"
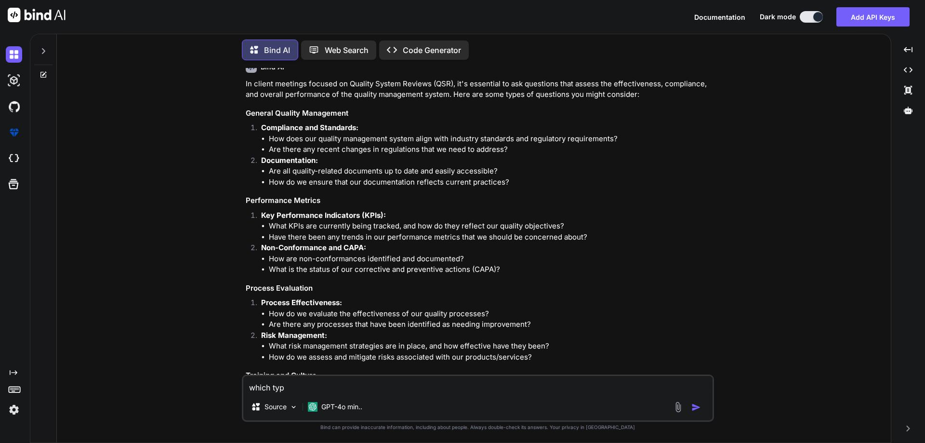
type textarea "which ty"
type textarea "x"
type textarea "which t"
type textarea "x"
type textarea "which"
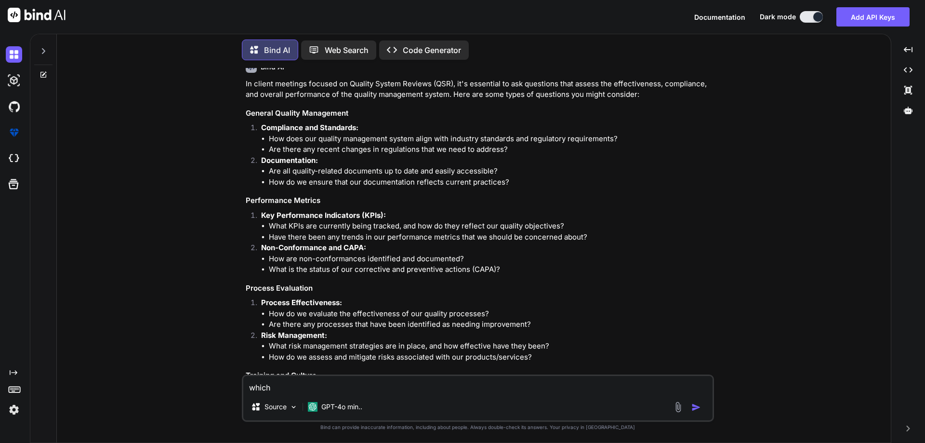
type textarea "x"
type textarea "which"
type textarea "x"
type textarea "whic"
type textarea "x"
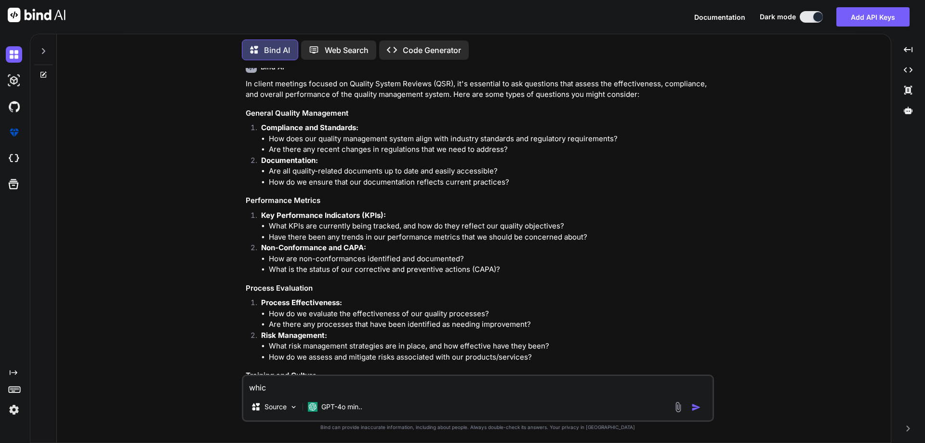
type textarea "whi"
type textarea "x"
type textarea "wh"
type textarea "x"
type textarea "w"
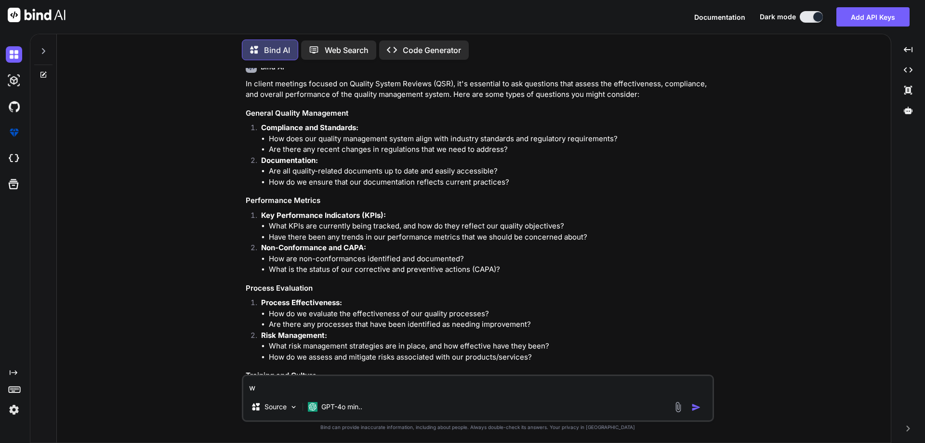
type textarea "x"
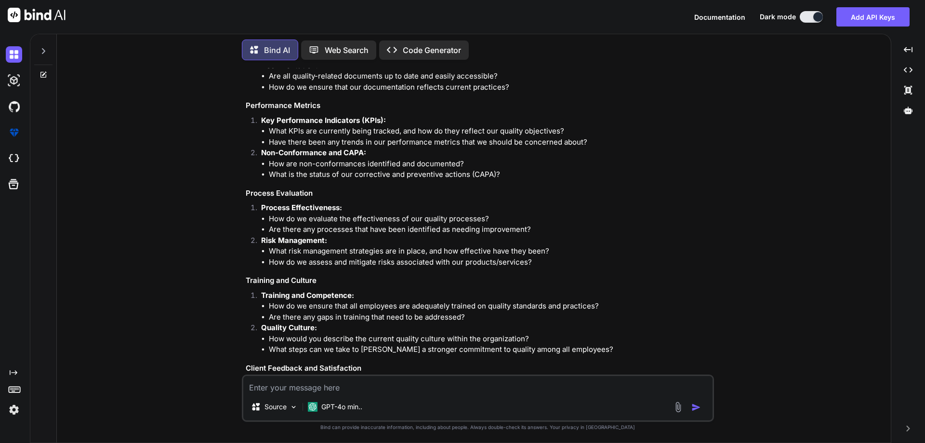
scroll to position [144, 0]
click at [274, 384] on textarea at bounding box center [477, 384] width 469 height 17
type textarea "x"
type textarea "t"
type textarea "x"
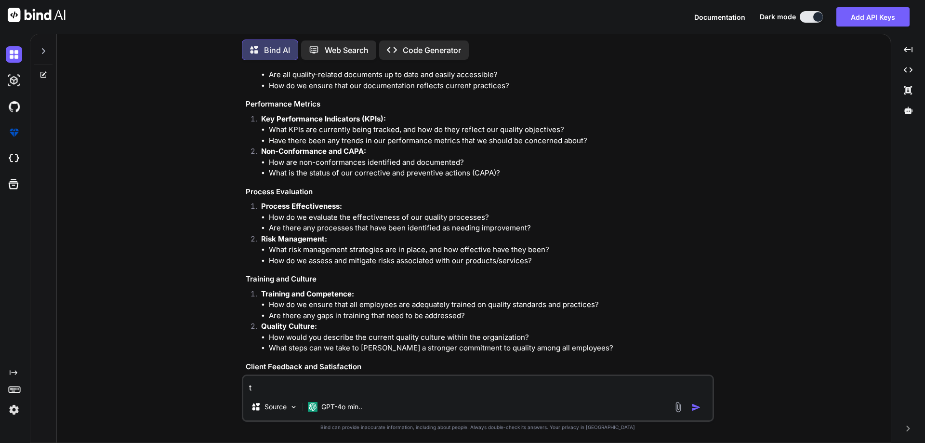
type textarea "th"
type textarea "x"
type textarea "thi"
type textarea "x"
type textarea "this"
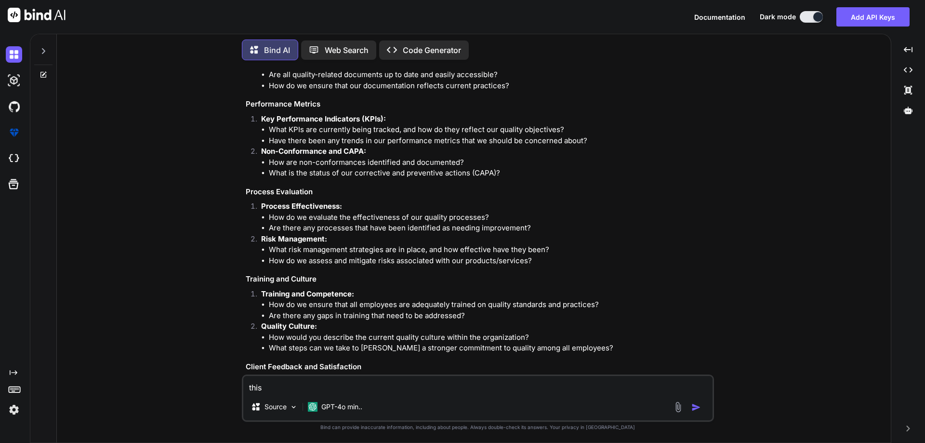
type textarea "x"
type textarea "this"
type textarea "x"
type textarea "this i"
type textarea "x"
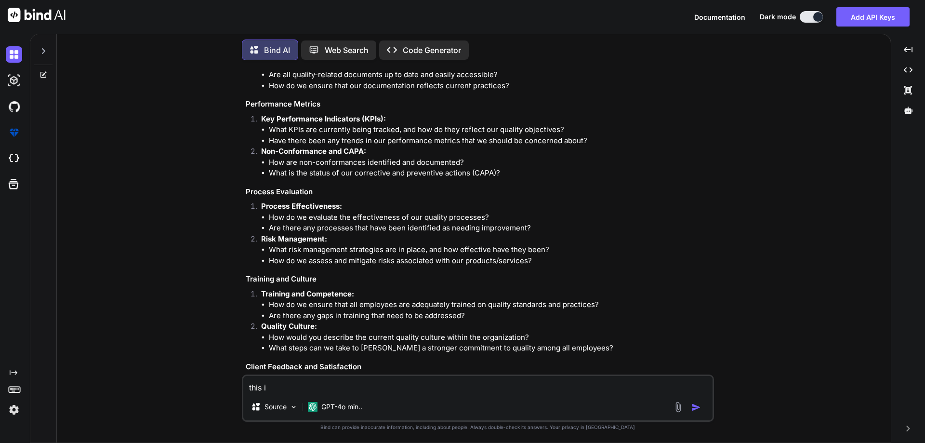
type textarea "this is"
type textarea "x"
type textarea "this is"
type textarea "x"
type textarea "this is s"
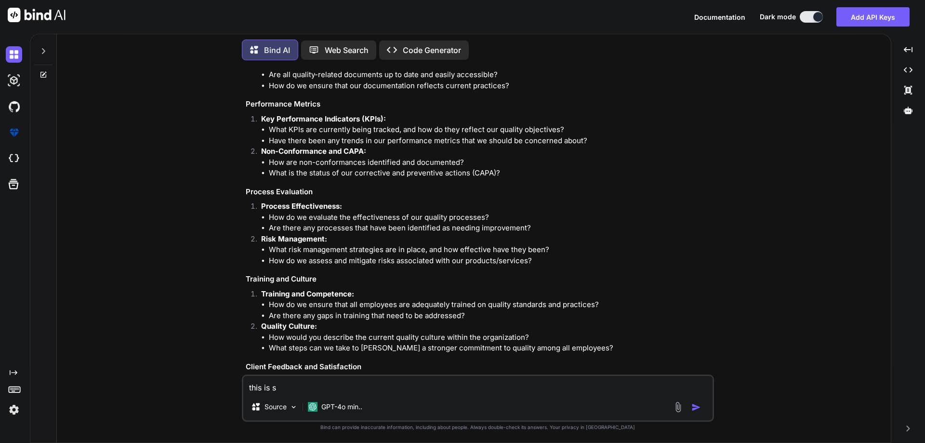
type textarea "x"
type textarea "this is si"
type textarea "x"
type textarea "this is sil"
type textarea "x"
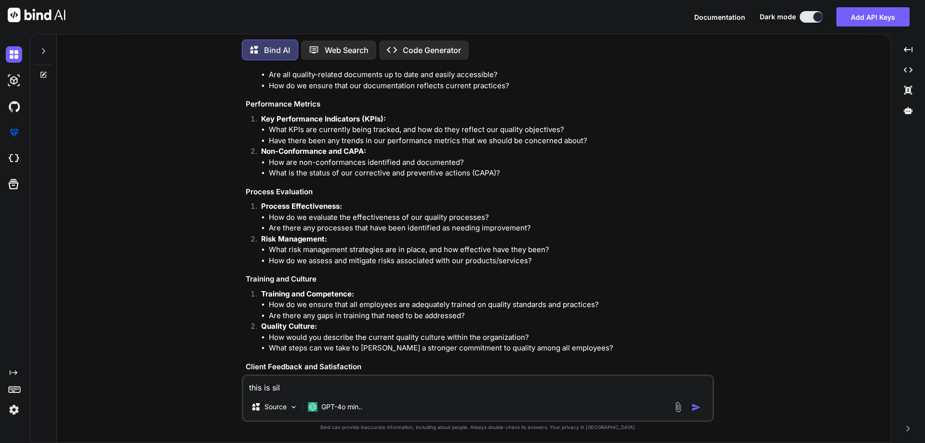
type textarea "this is sill"
type textarea "x"
type textarea "this is silly"
type textarea "x"
type textarea "this is silly"
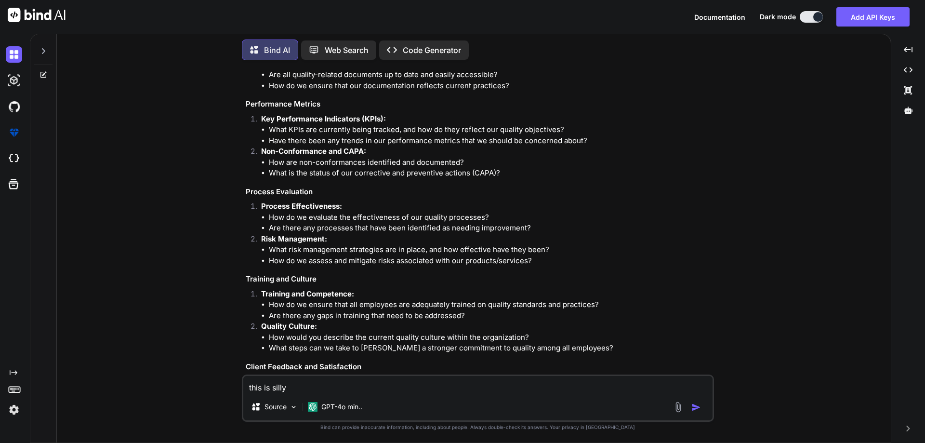
type textarea "x"
type textarea "this is silly q"
type textarea "x"
type textarea "this is silly qu"
type textarea "x"
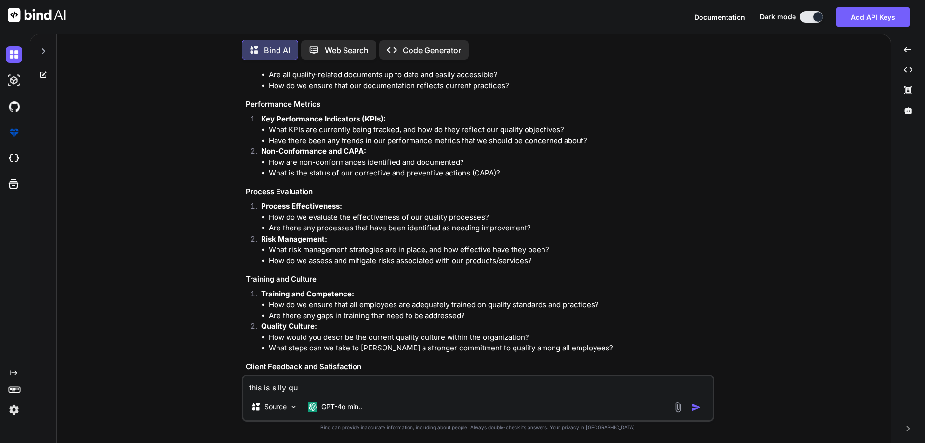
type textarea "this is silly que"
type textarea "x"
type textarea "this is silly ques"
type textarea "x"
type textarea "this is silly quest"
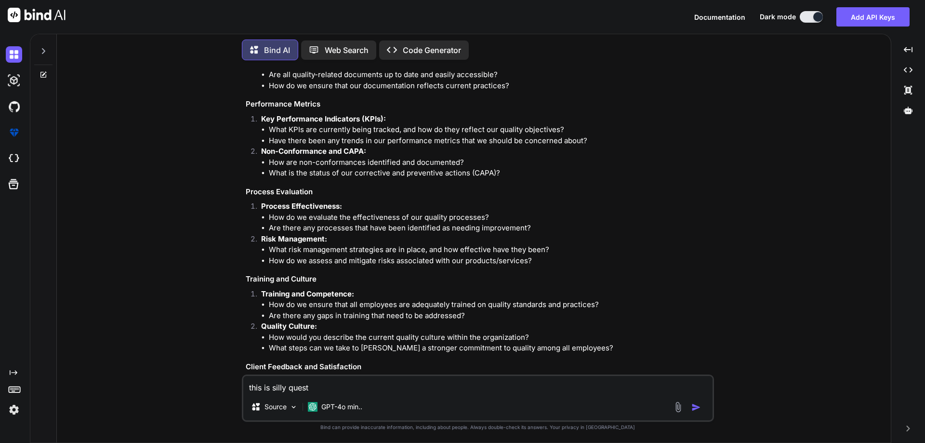
type textarea "x"
type textarea "this is silly questi"
type textarea "x"
type textarea "this is silly questio"
type textarea "x"
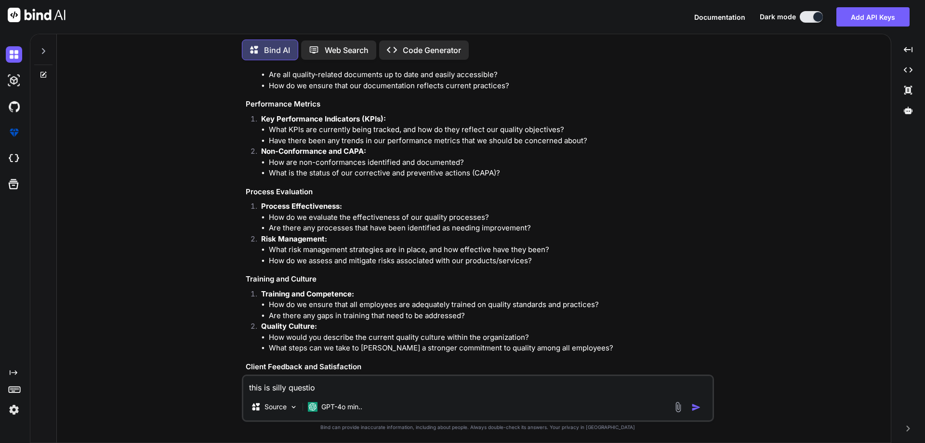
type textarea "this is silly question"
type textarea "x"
type textarea "this is silly question"
type textarea "x"
type textarea "this is silly question p"
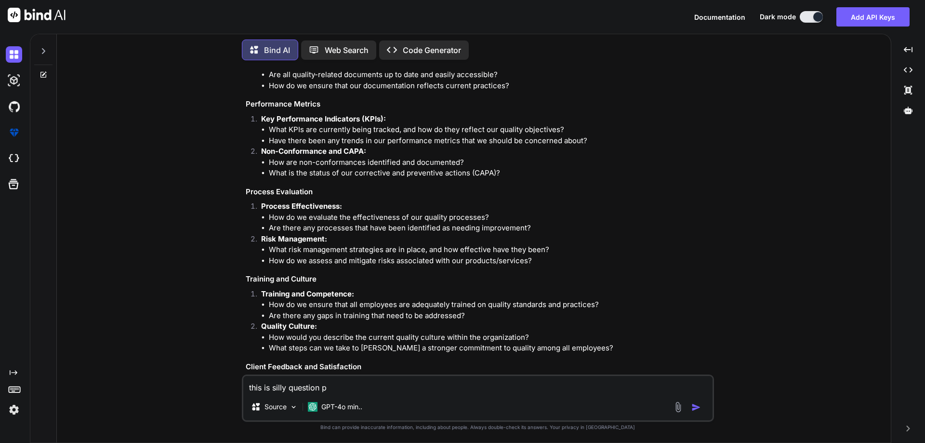
type textarea "x"
type textarea "this is silly question pl"
type textarea "x"
type textarea "this is silly question ple"
type textarea "x"
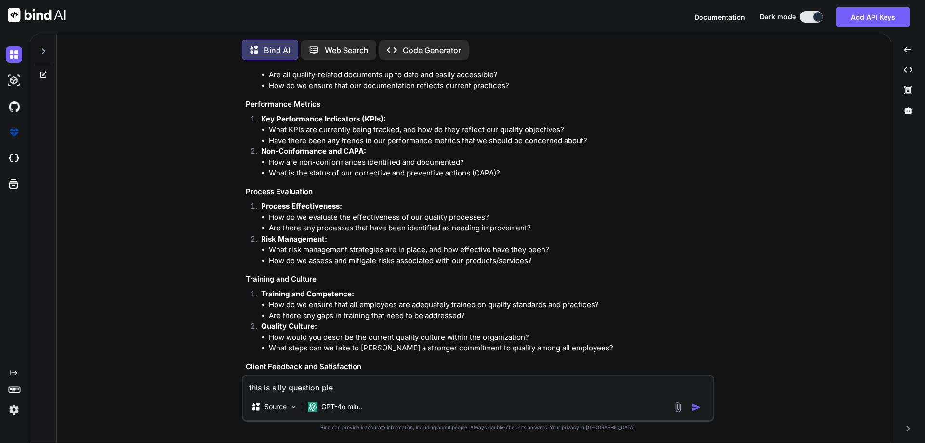
type textarea "this is silly question plea"
type textarea "x"
type textarea "this is silly question pleas"
type textarea "x"
type textarea "this is silly question please"
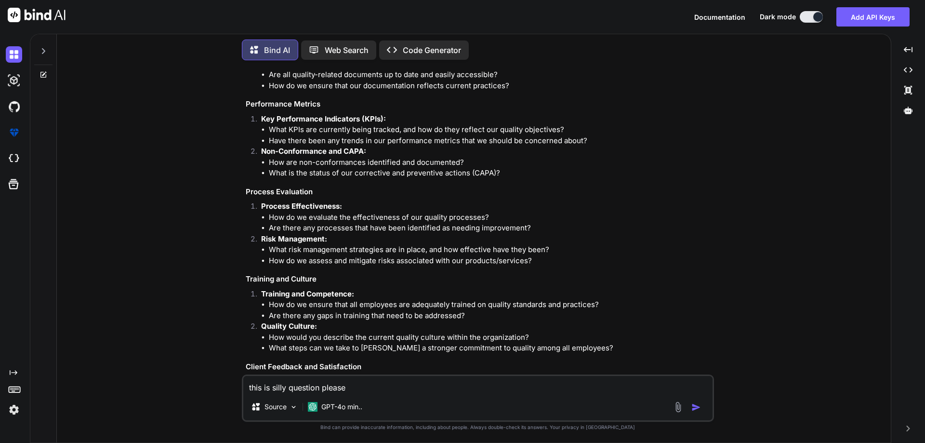
type textarea "x"
type textarea "this is silly question please"
type textarea "x"
type textarea "this is silly question please p"
type textarea "x"
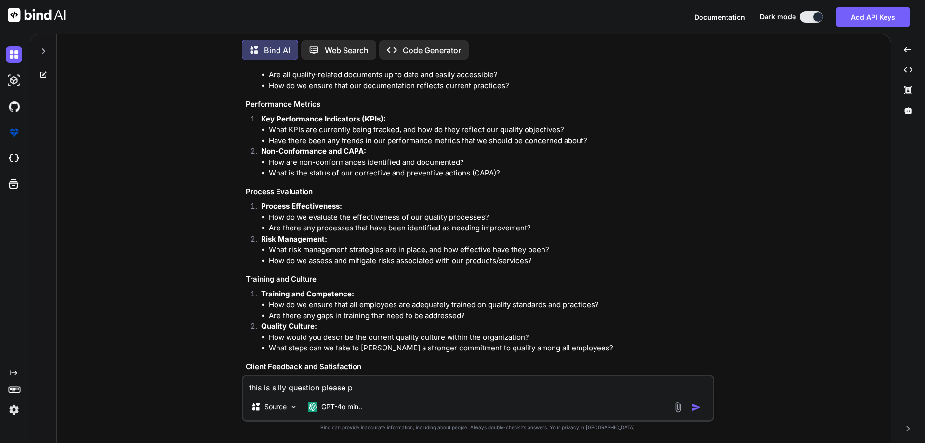
type textarea "this is silly question please pr"
type textarea "x"
type textarea "this is silly question please pro"
type textarea "x"
type textarea "this is silly question please prov"
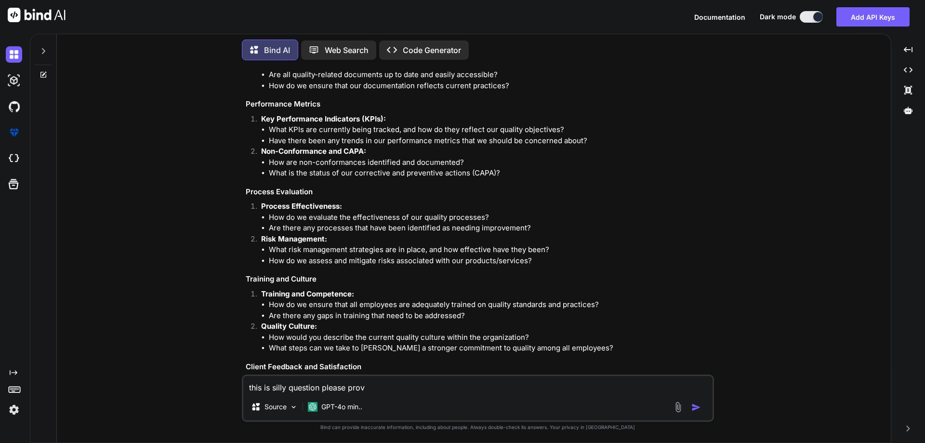
type textarea "x"
type textarea "this is silly question please provi"
type textarea "x"
type textarea "this is silly question please provid"
type textarea "x"
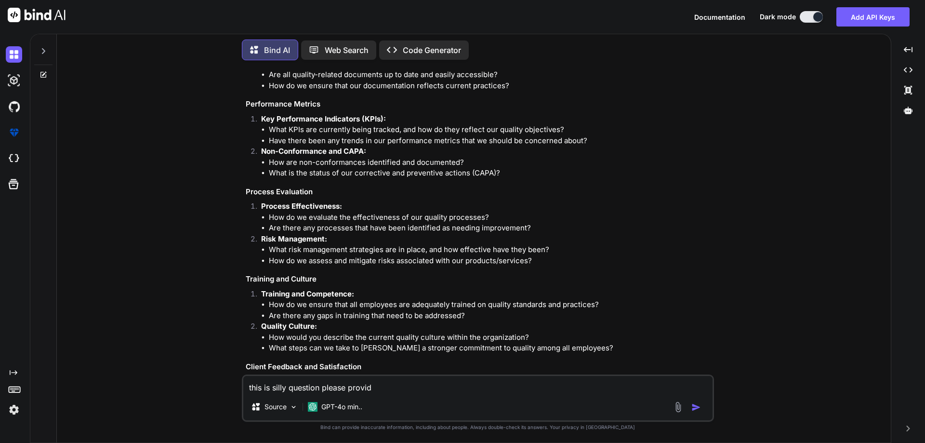
type textarea "this is silly question please provide"
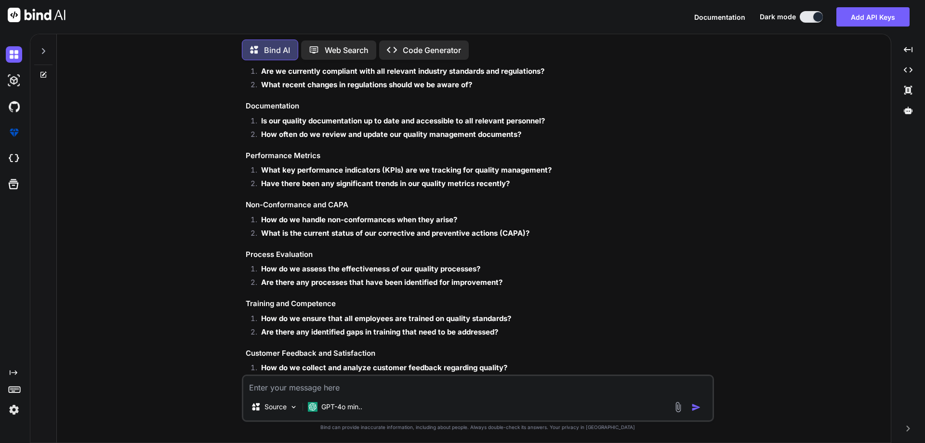
scroll to position [693, 0]
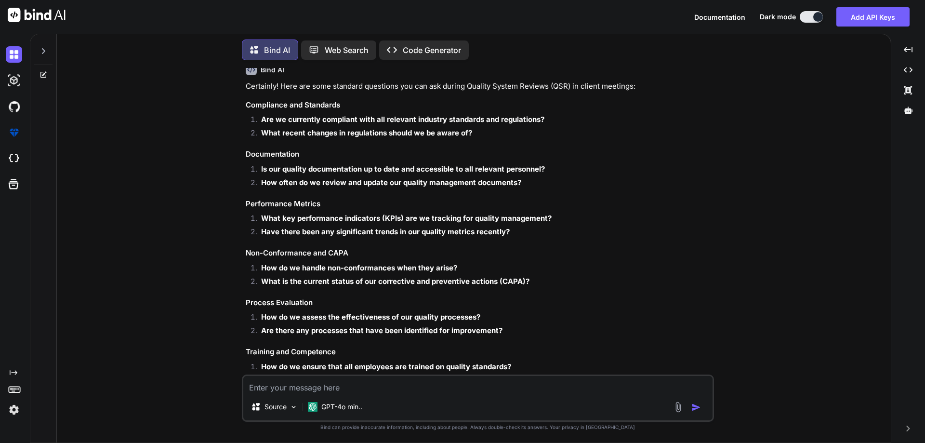
click at [373, 383] on textarea at bounding box center [477, 384] width 469 height 17
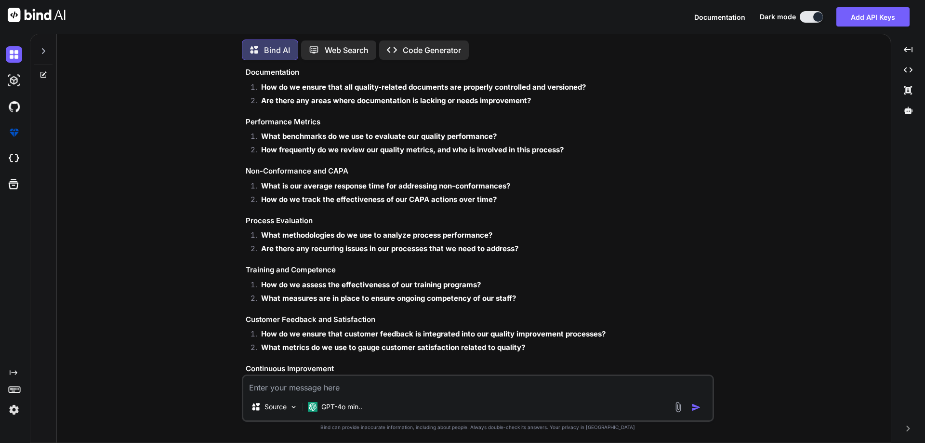
scroll to position [1296, 0]
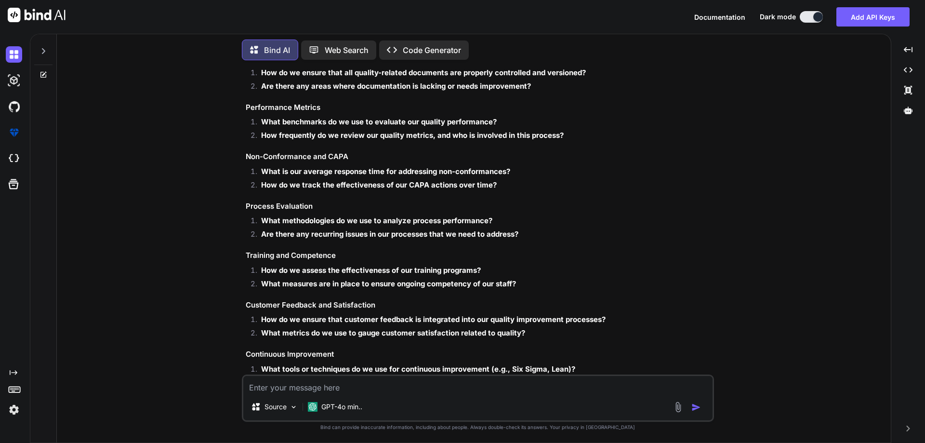
click at [260, 385] on textarea at bounding box center [477, 384] width 469 height 17
